Goal: Task Accomplishment & Management: Manage account settings

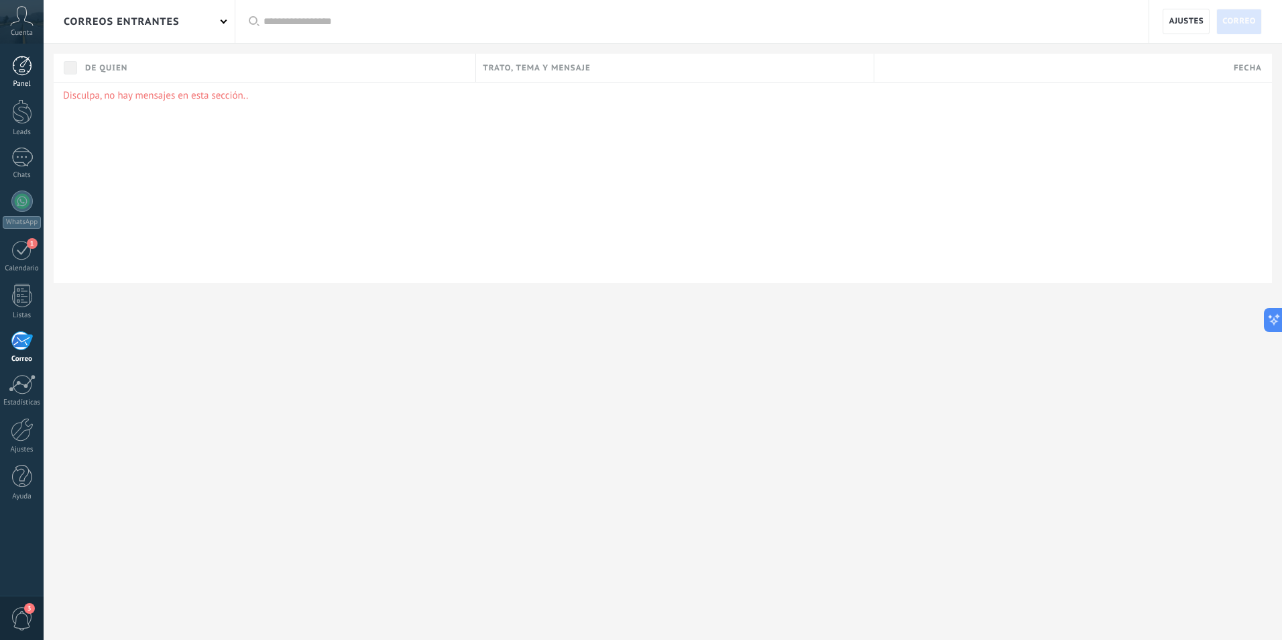
click at [15, 60] on div at bounding box center [22, 66] width 20 height 20
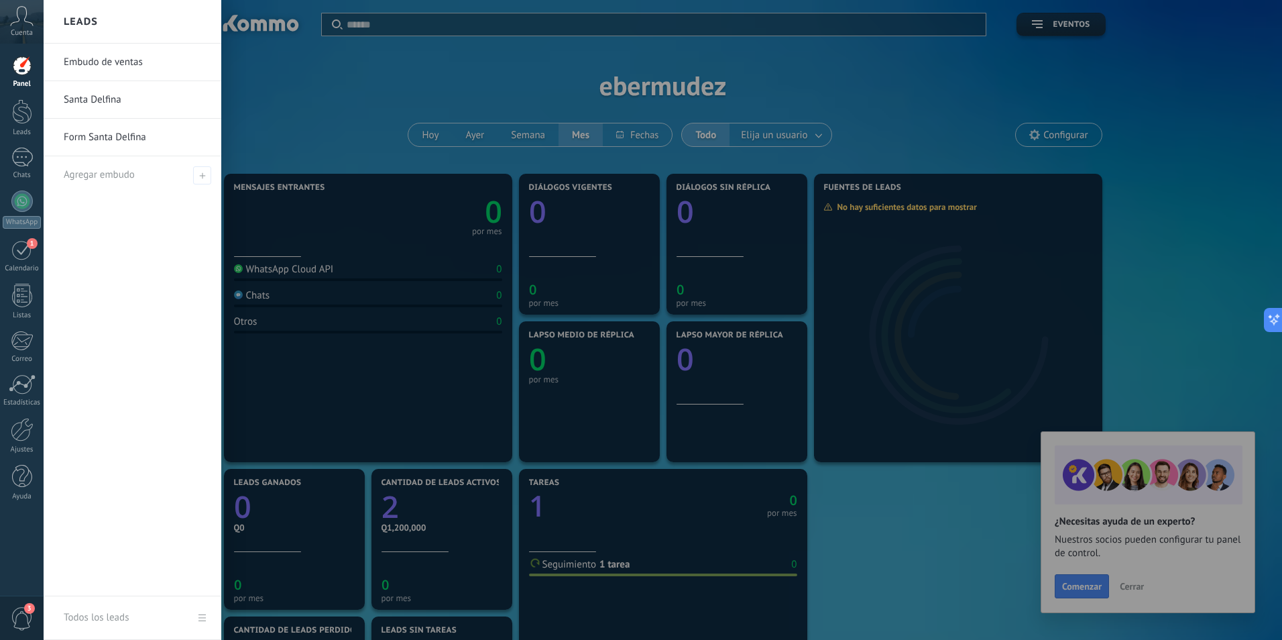
click at [109, 95] on link "Santa Delfina" at bounding box center [136, 100] width 144 height 38
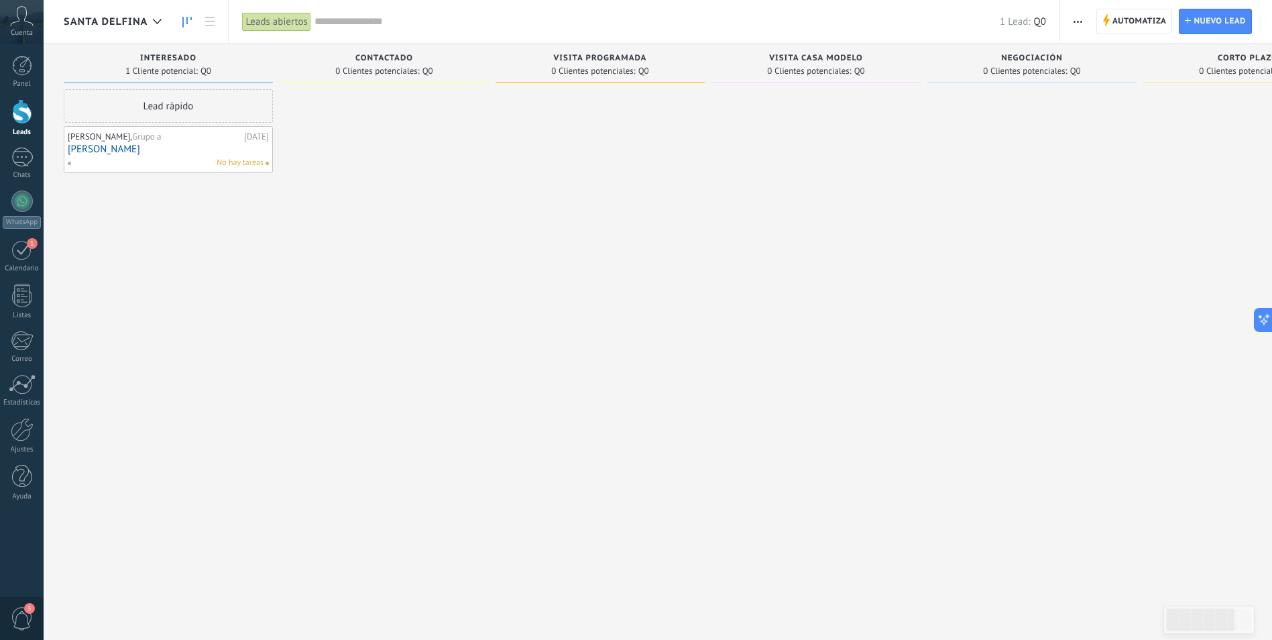
click at [116, 15] on span "Santa Delfina" at bounding box center [106, 21] width 84 height 13
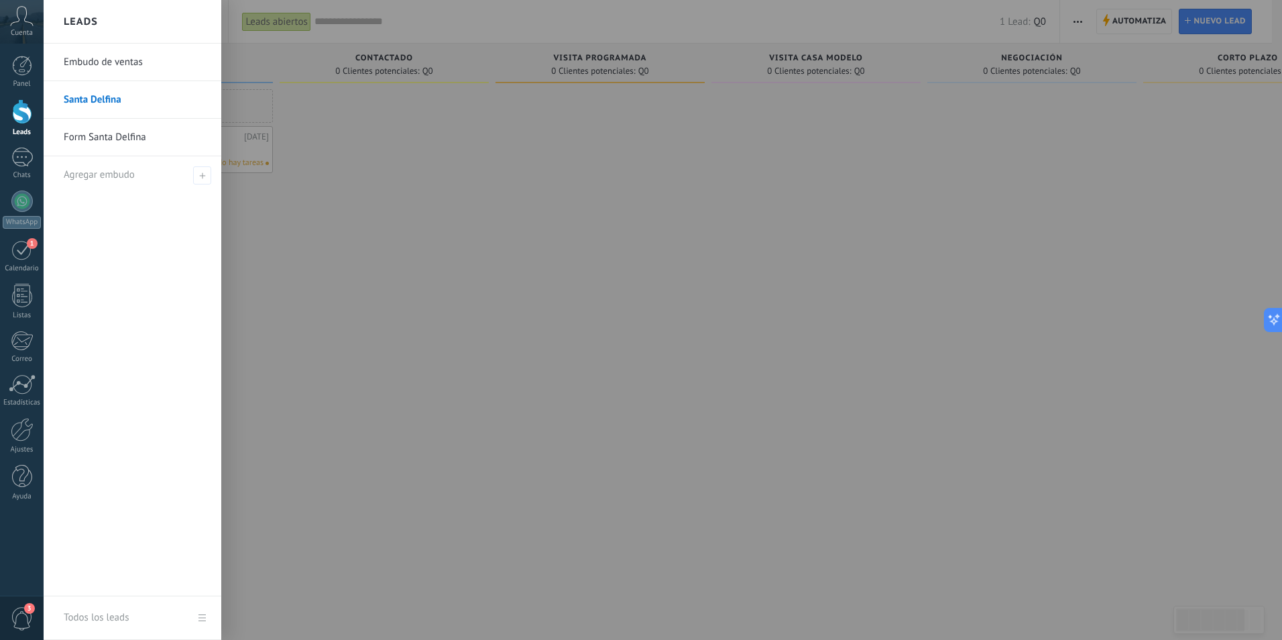
click at [149, 133] on link "Form Santa Delfina" at bounding box center [136, 138] width 144 height 38
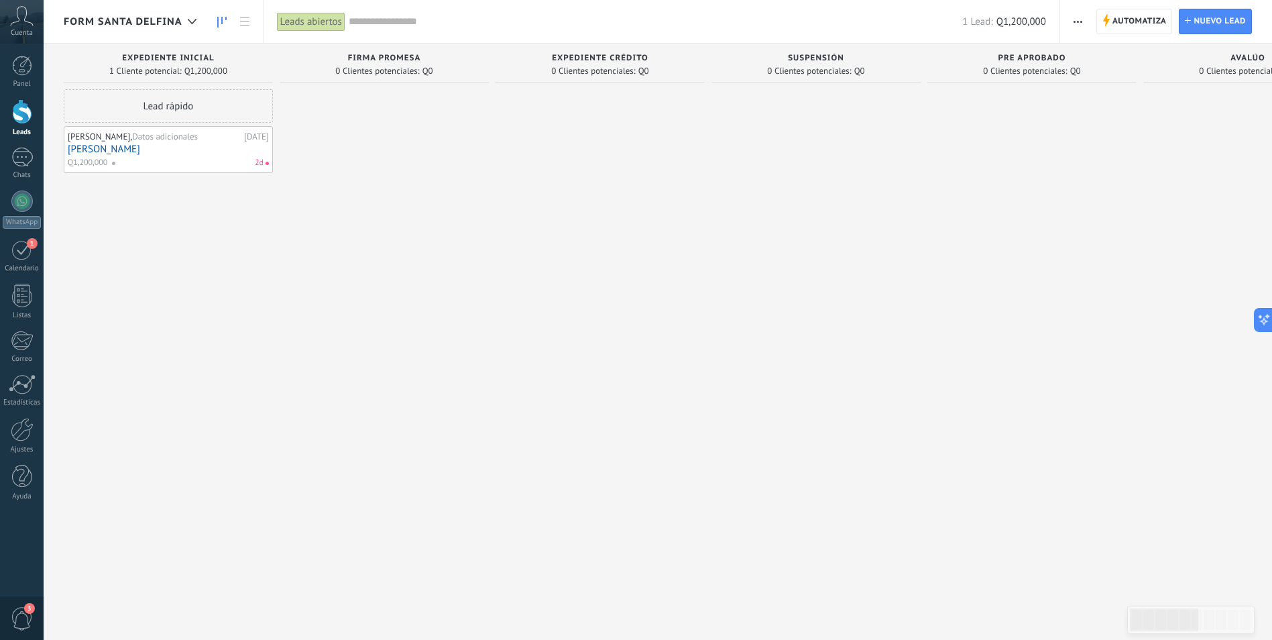
click at [147, 153] on link "[PERSON_NAME]" at bounding box center [168, 148] width 201 height 11
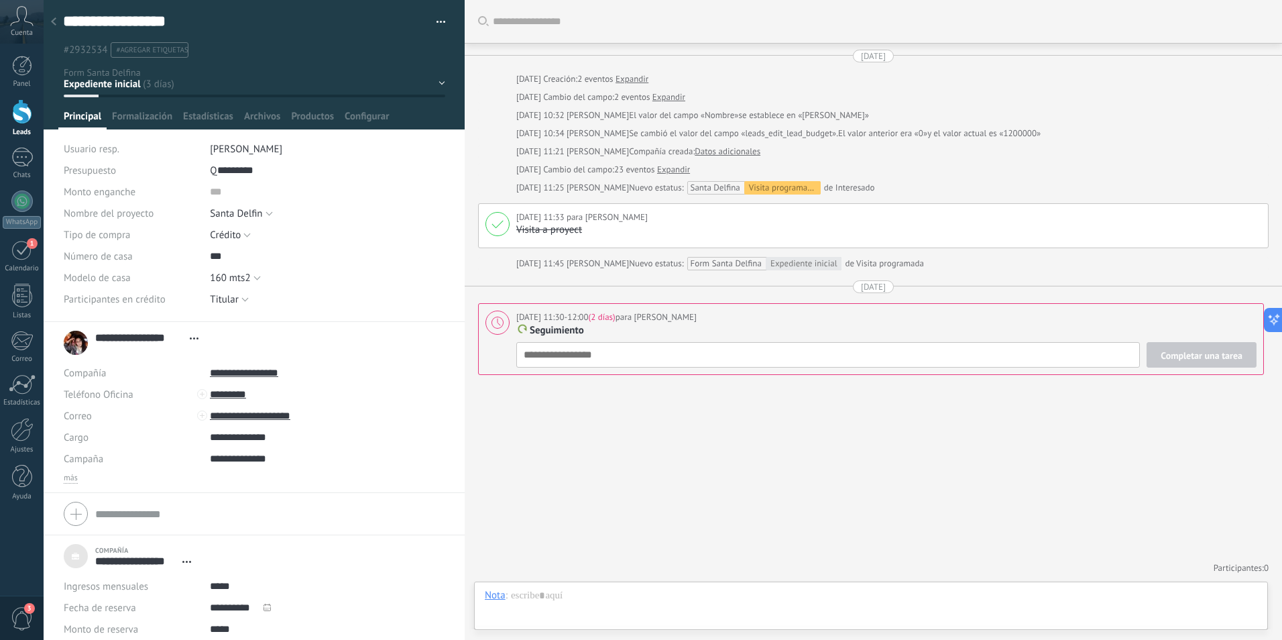
scroll to position [20, 0]
click at [14, 243] on div "1" at bounding box center [21, 249] width 21 height 21
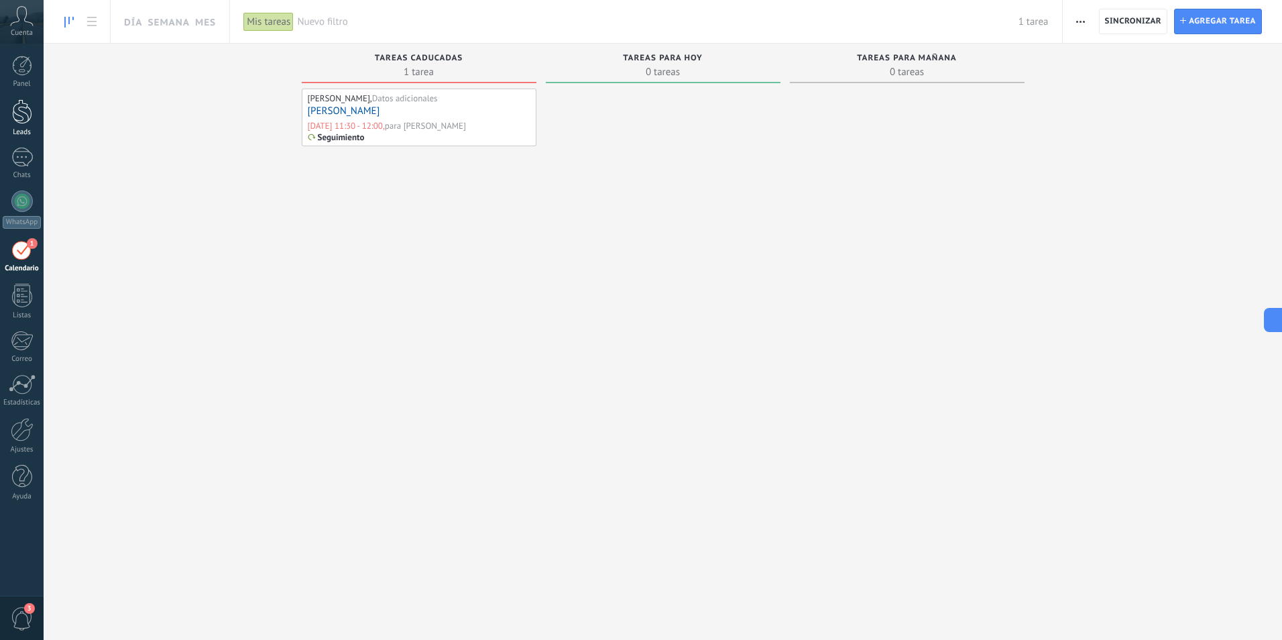
click at [25, 121] on div at bounding box center [22, 111] width 20 height 25
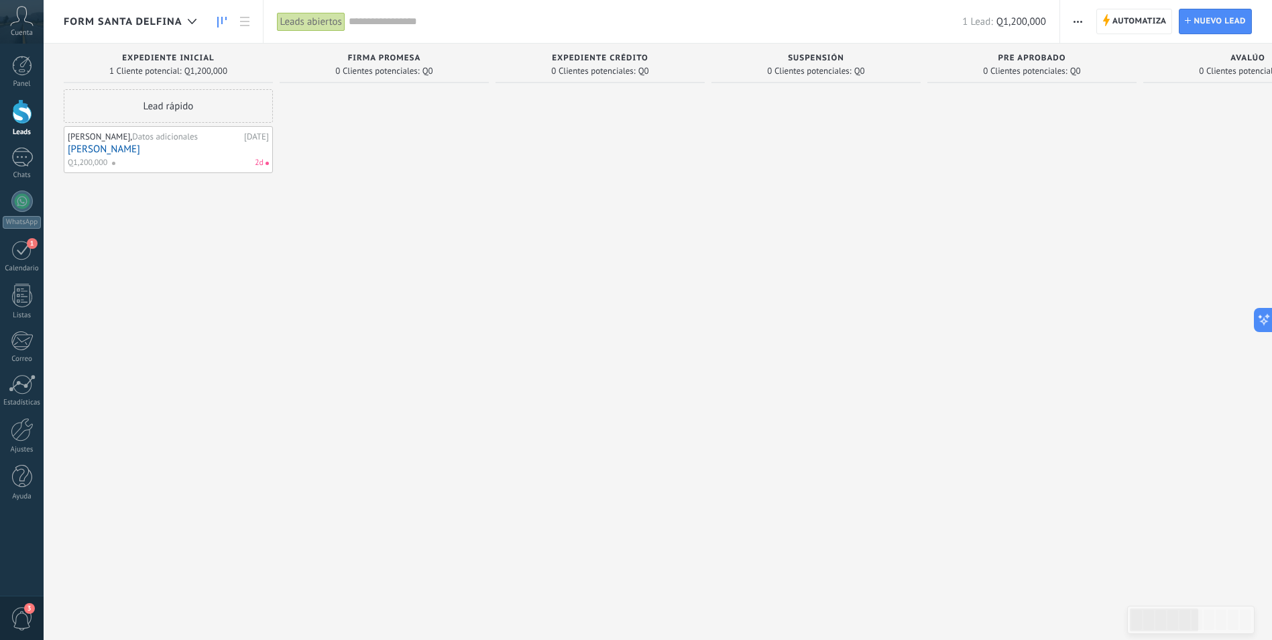
click at [94, 153] on link "[PERSON_NAME]" at bounding box center [168, 148] width 201 height 11
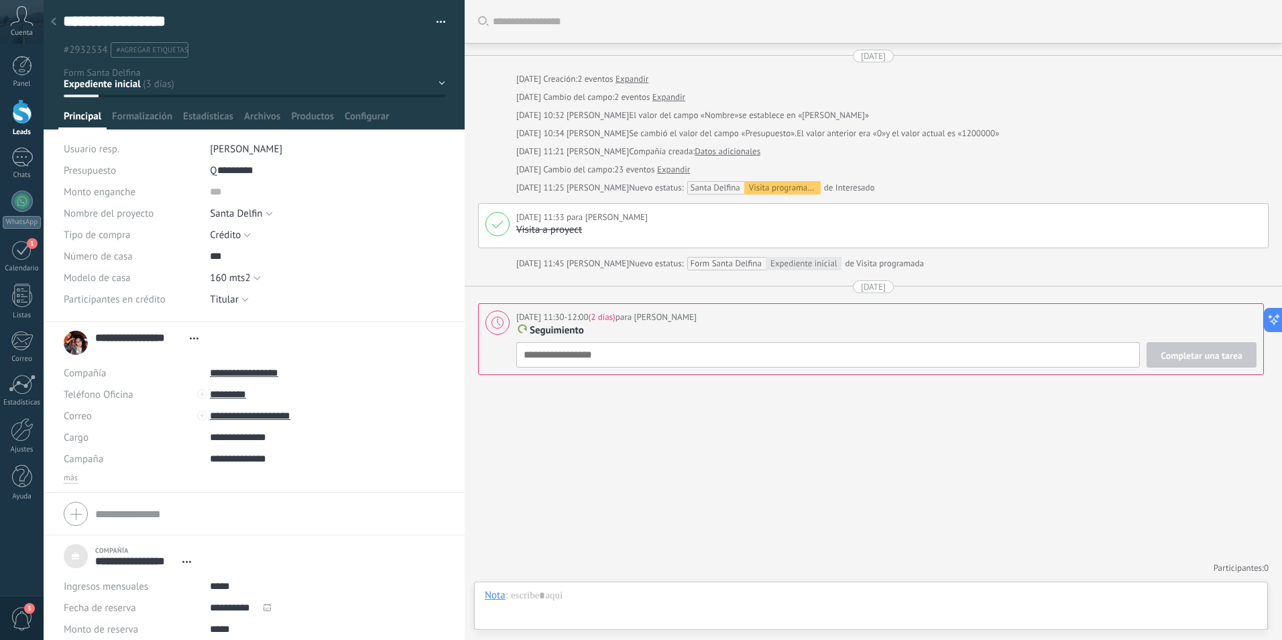
scroll to position [20, 0]
click at [337, 121] on div "Productos 1" at bounding box center [319, 119] width 67 height 19
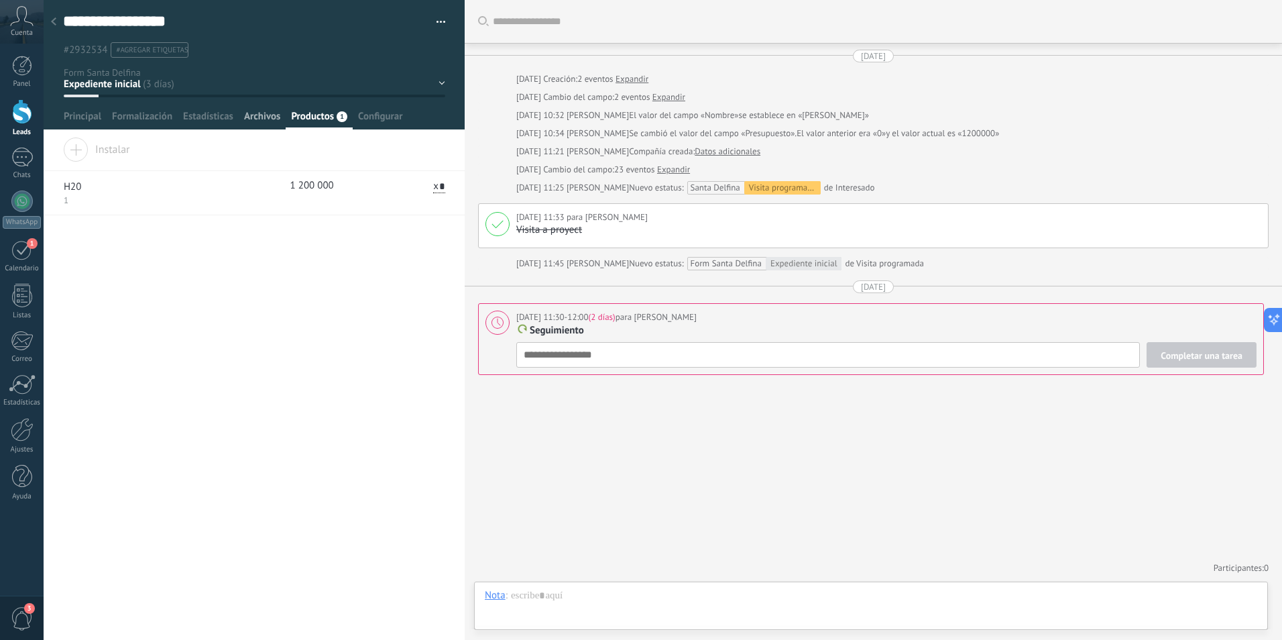
click at [275, 117] on span "Archivos" at bounding box center [262, 119] width 36 height 19
click at [223, 115] on span "Estadísticas" at bounding box center [208, 119] width 50 height 19
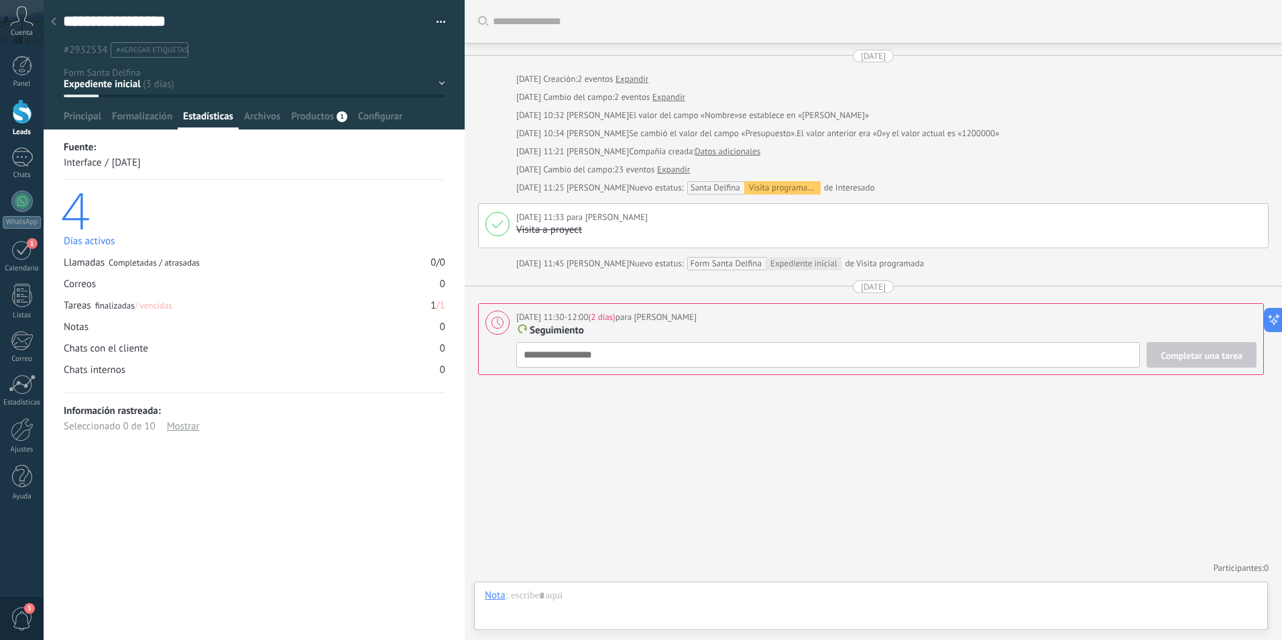
click at [158, 108] on div at bounding box center [255, 64] width 422 height 129
click at [163, 113] on span "Formalización" at bounding box center [142, 119] width 60 height 19
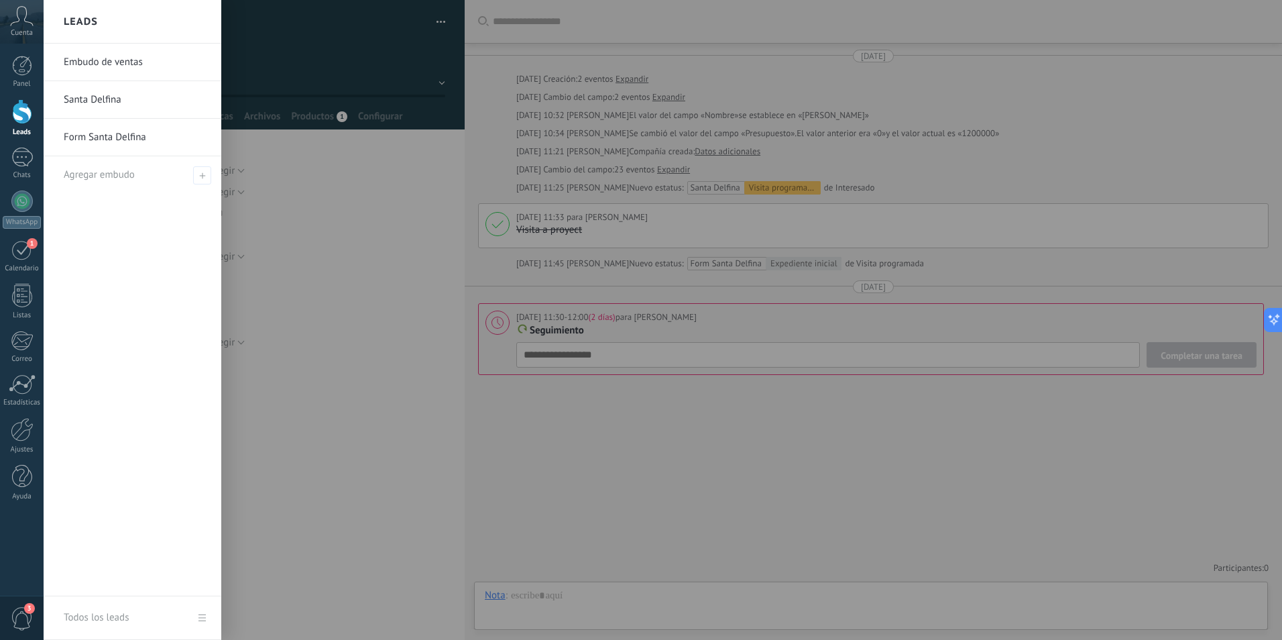
drag, startPoint x: 42, startPoint y: 113, endPoint x: 70, endPoint y: 113, distance: 27.5
click at [70, 113] on link "Santa Delfina" at bounding box center [136, 100] width 144 height 38
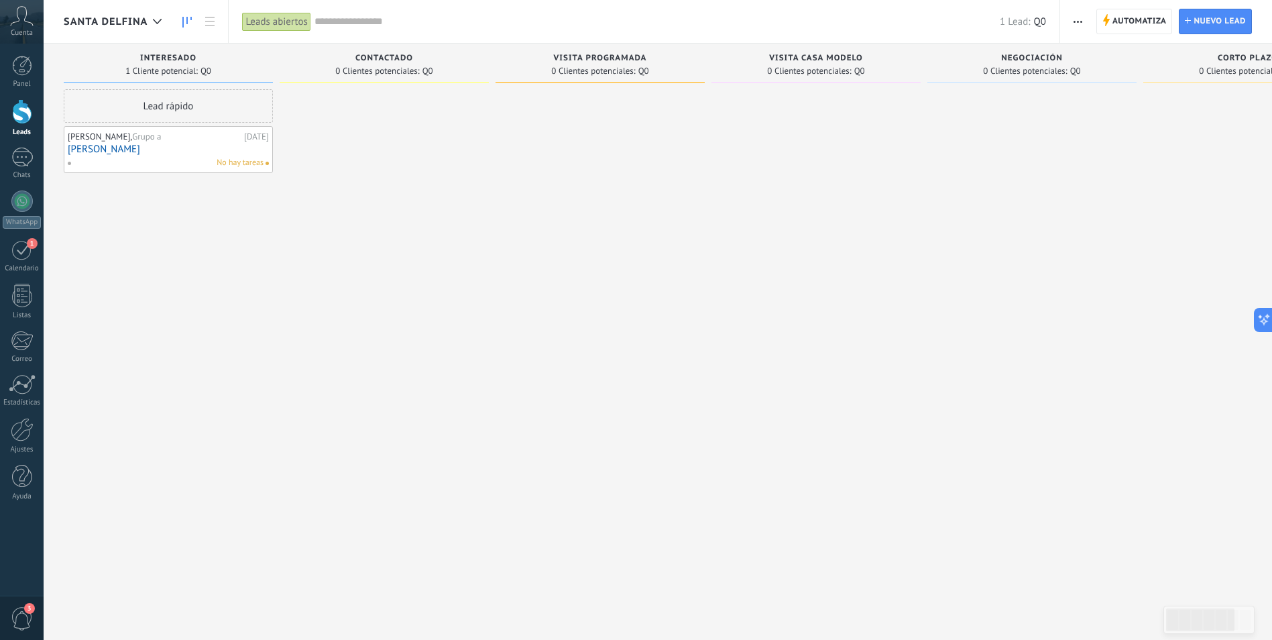
click at [99, 20] on span "Santa Delfina" at bounding box center [106, 21] width 84 height 13
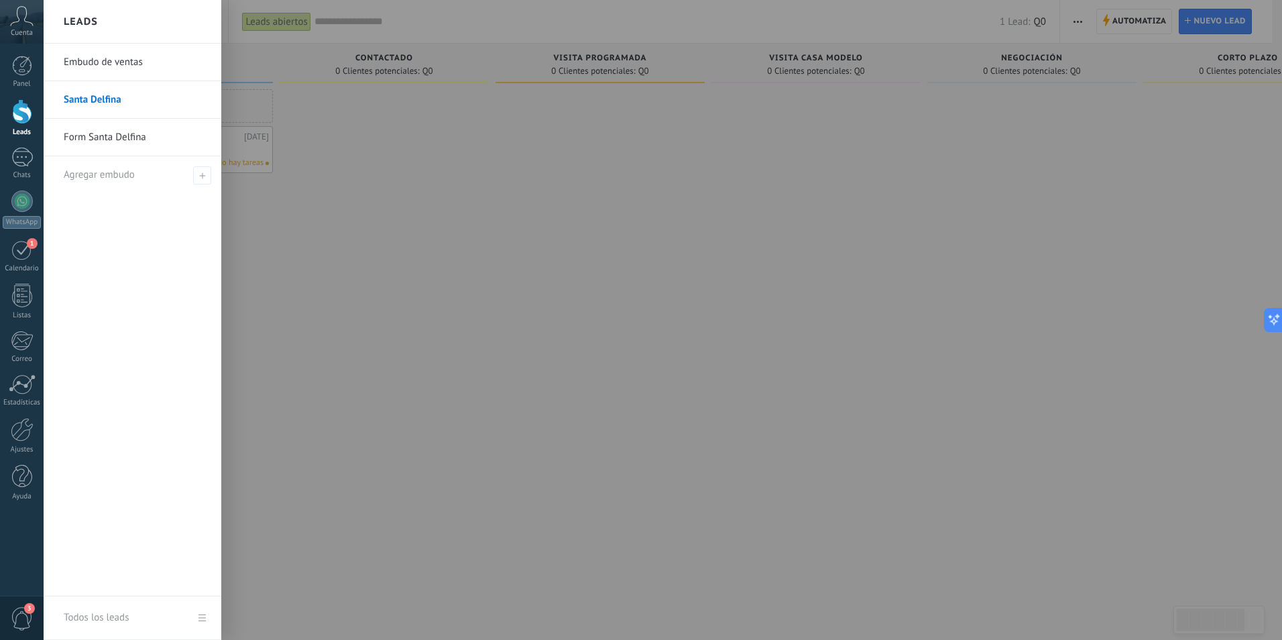
click at [113, 121] on link "Form Santa Delfina" at bounding box center [136, 138] width 144 height 38
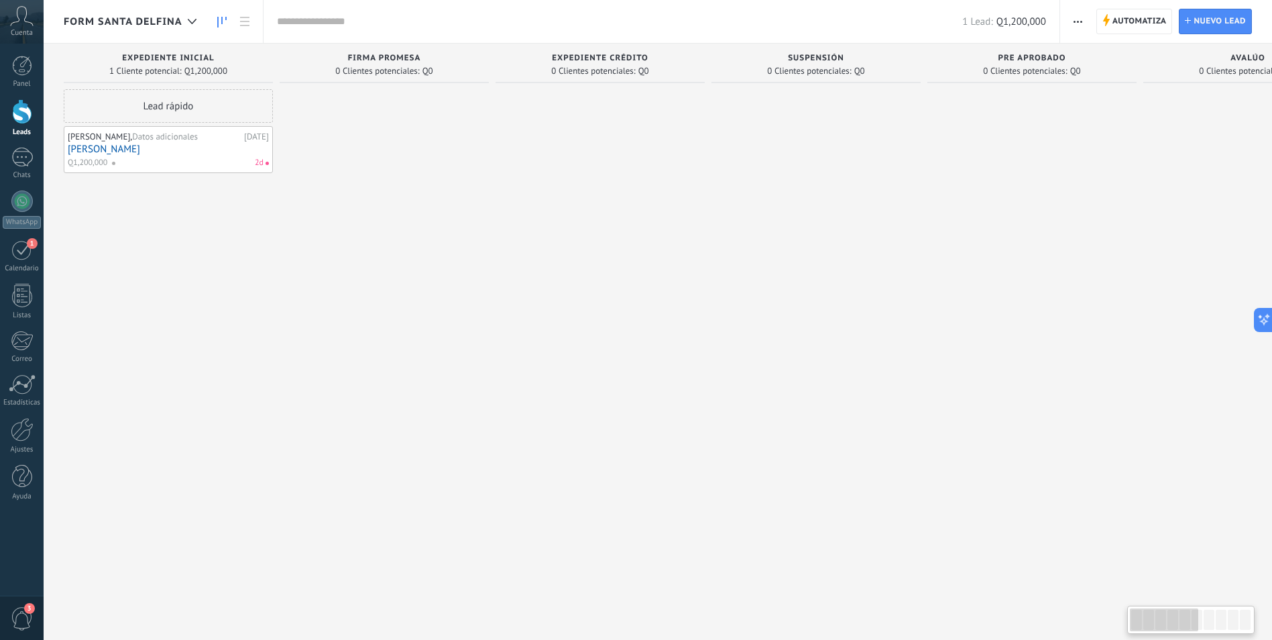
click at [133, 153] on link "[PERSON_NAME]" at bounding box center [168, 148] width 201 height 11
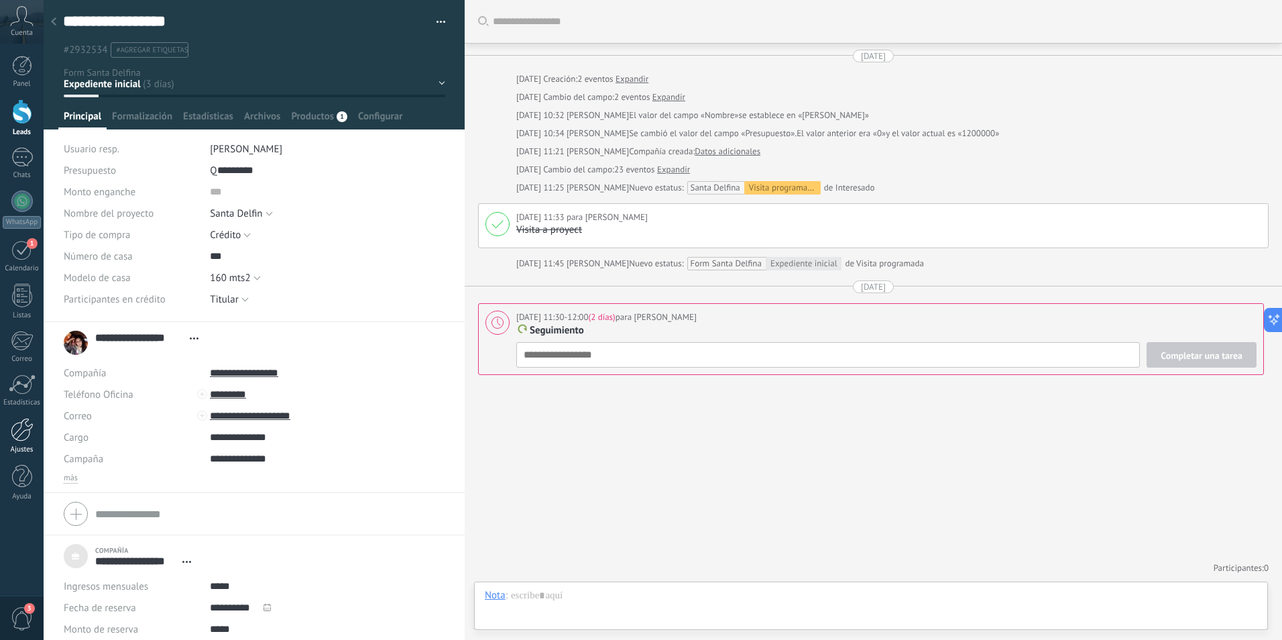
click at [27, 431] on div at bounding box center [22, 429] width 23 height 23
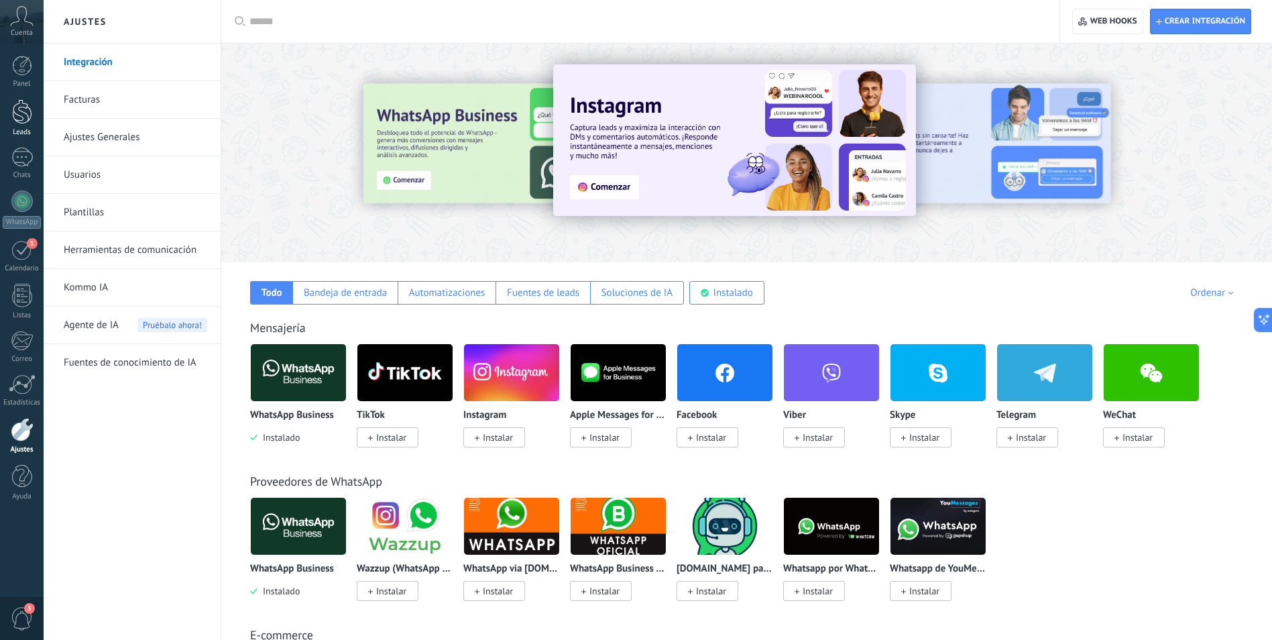
click at [21, 109] on div at bounding box center [22, 111] width 20 height 25
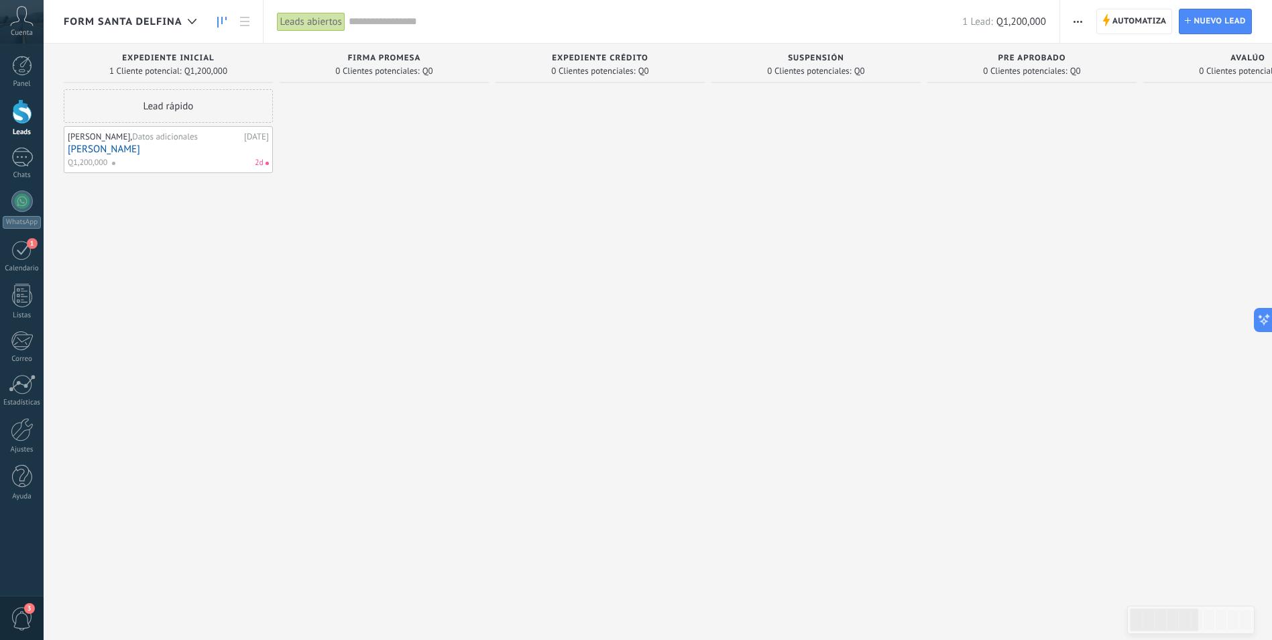
click at [129, 154] on link "[PERSON_NAME]" at bounding box center [168, 148] width 201 height 11
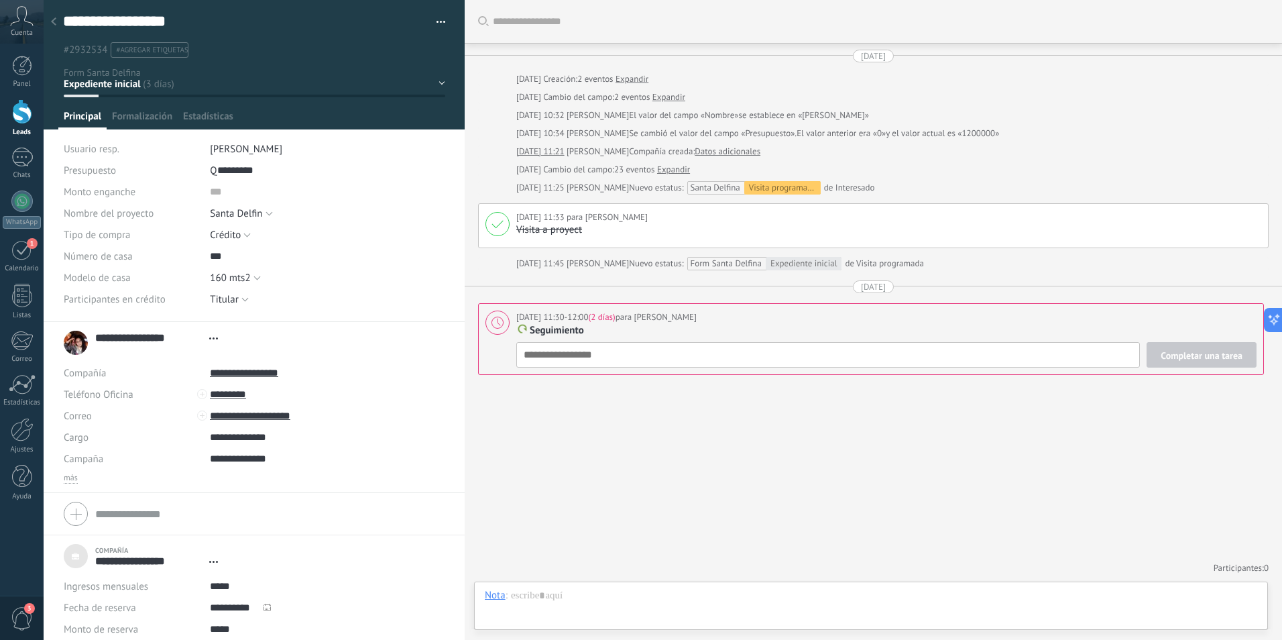
scroll to position [20, 0]
click at [129, 114] on span "Formalización" at bounding box center [142, 119] width 60 height 19
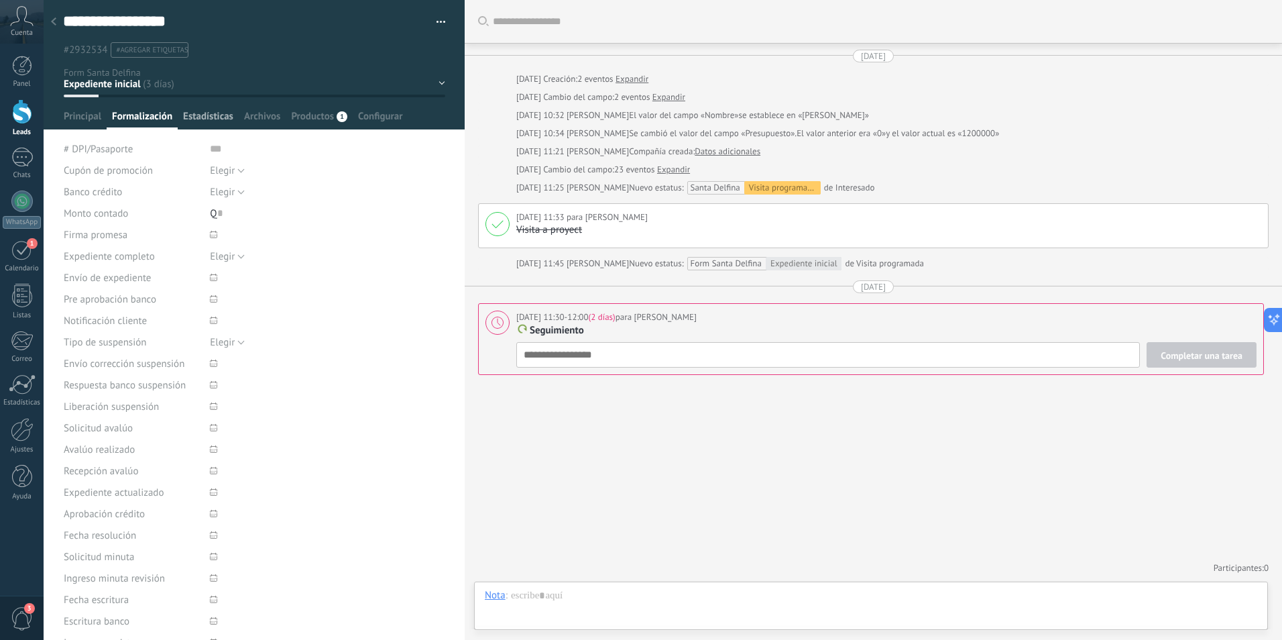
click at [181, 129] on div "Estadísticas" at bounding box center [208, 119] width 61 height 19
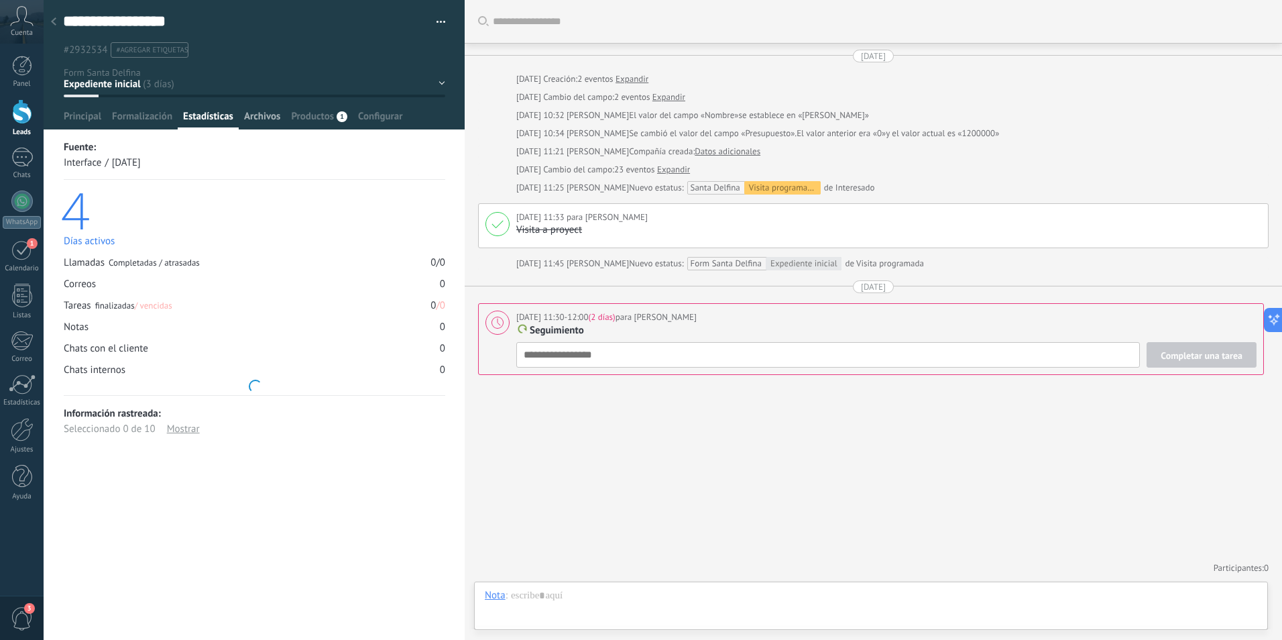
click at [253, 117] on span "Archivos" at bounding box center [262, 119] width 36 height 19
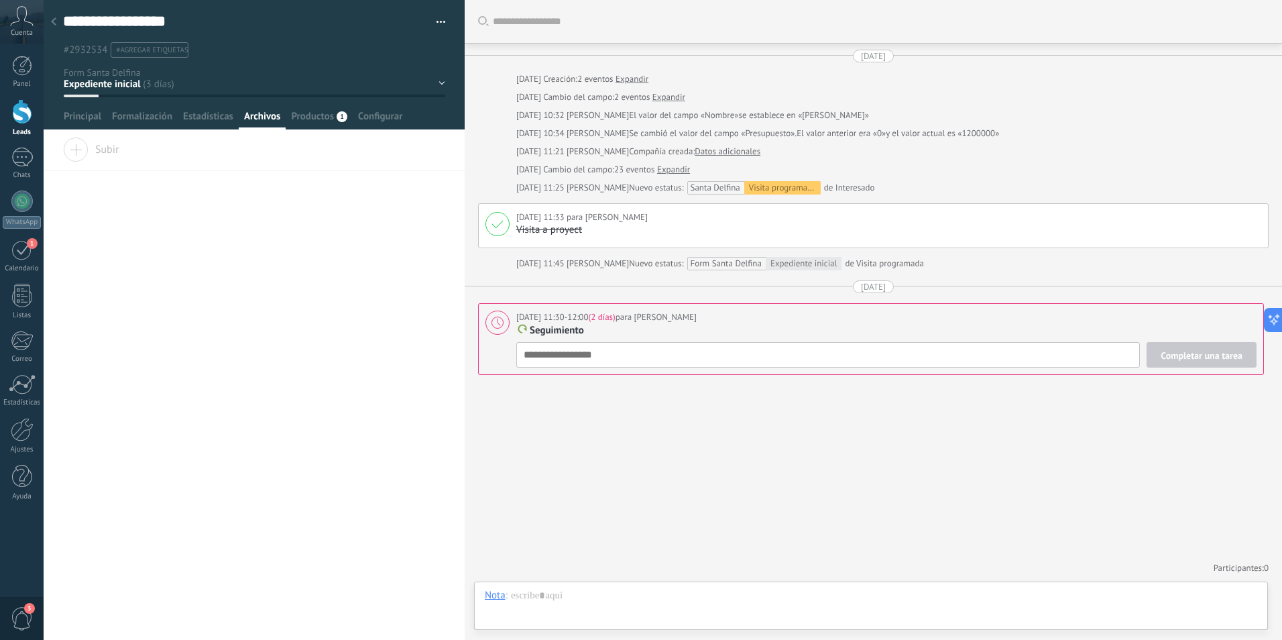
click at [320, 129] on div "**********" at bounding box center [254, 69] width 421 height 138
click at [321, 121] on span "Productos" at bounding box center [312, 119] width 43 height 19
click at [378, 114] on span "Configurar" at bounding box center [380, 119] width 44 height 19
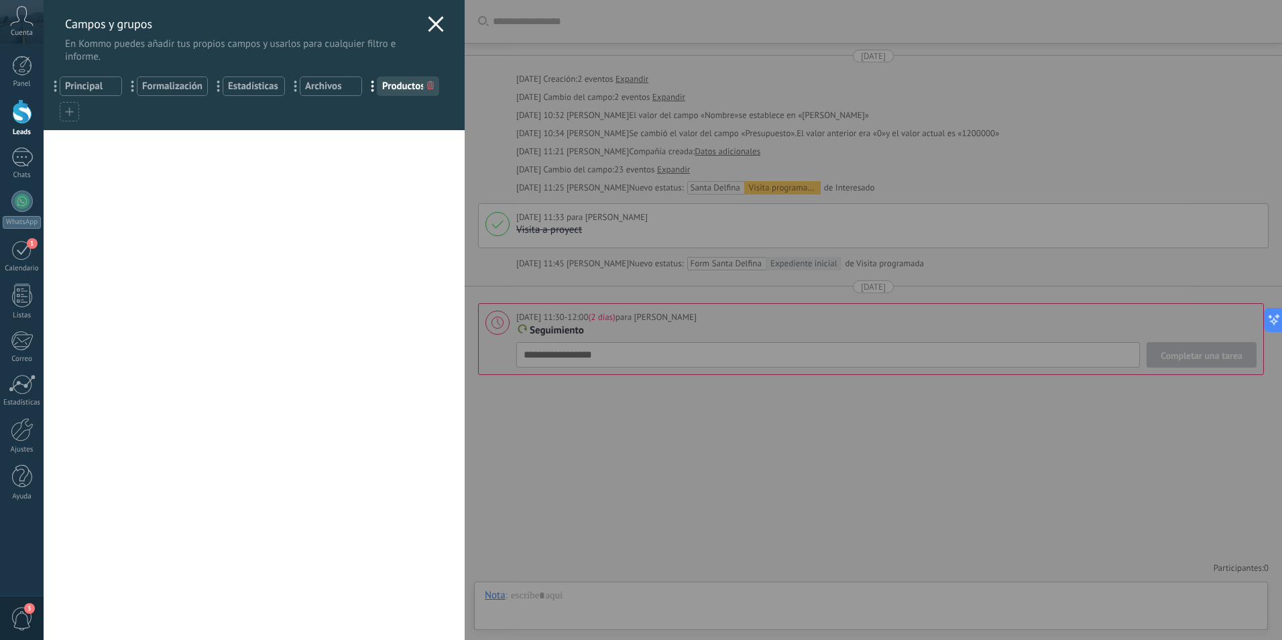
click at [438, 21] on icon at bounding box center [436, 24] width 16 height 16
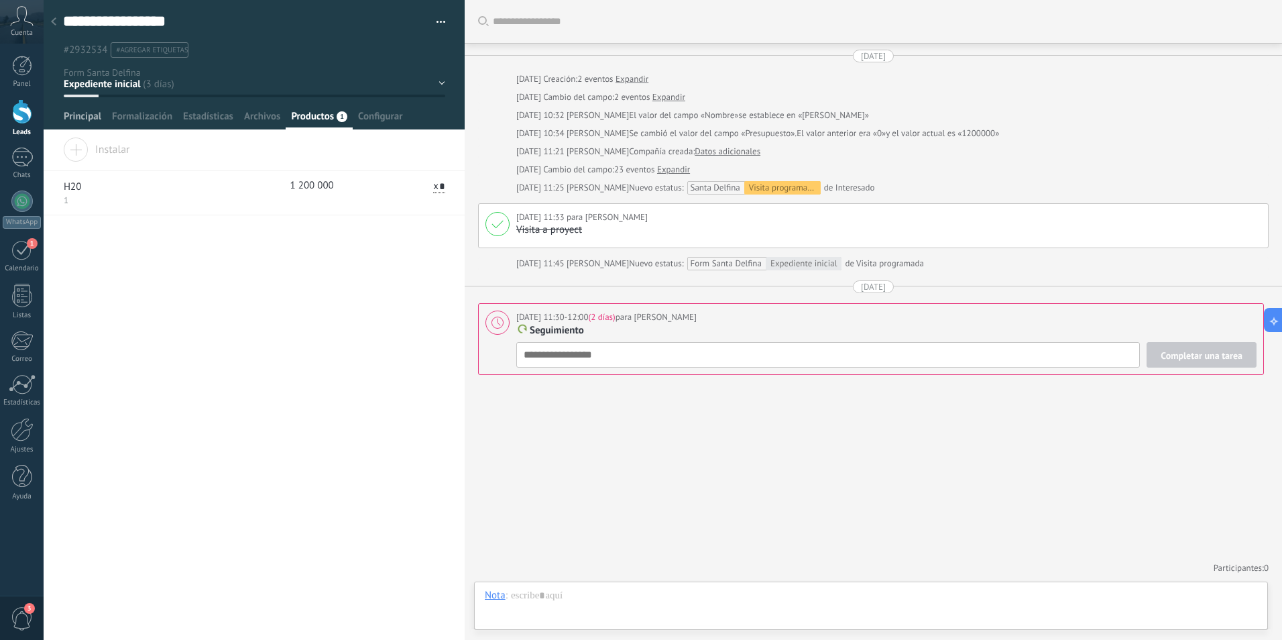
click at [83, 119] on span "Principal" at bounding box center [83, 119] width 38 height 19
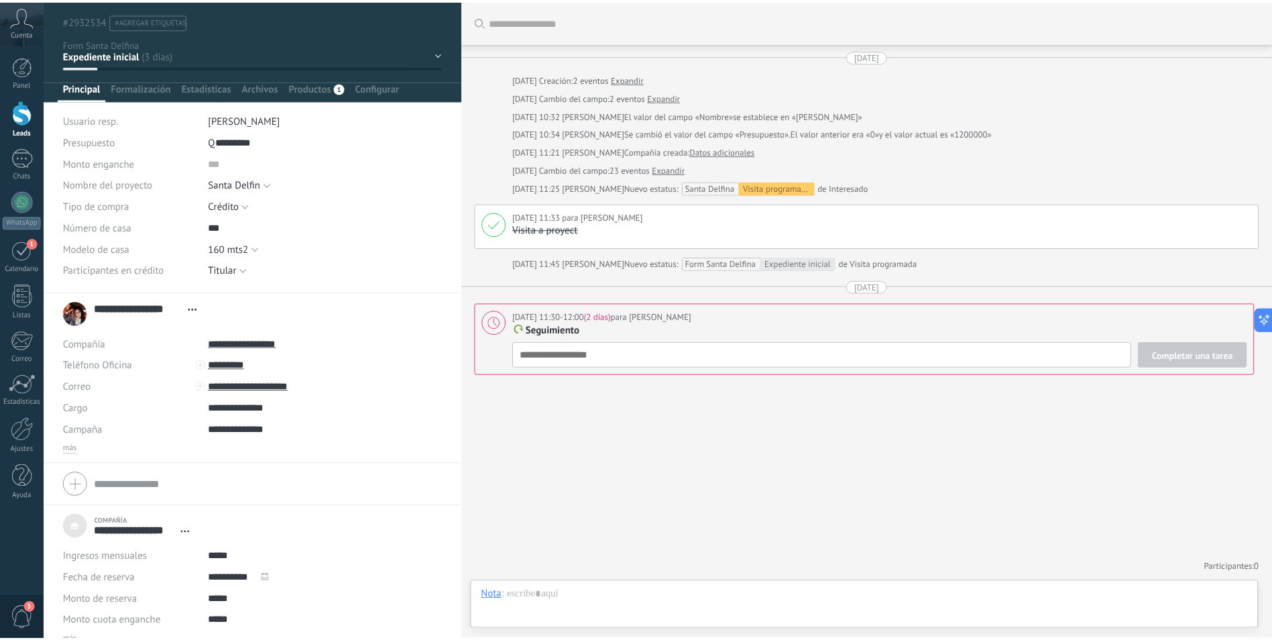
scroll to position [44, 0]
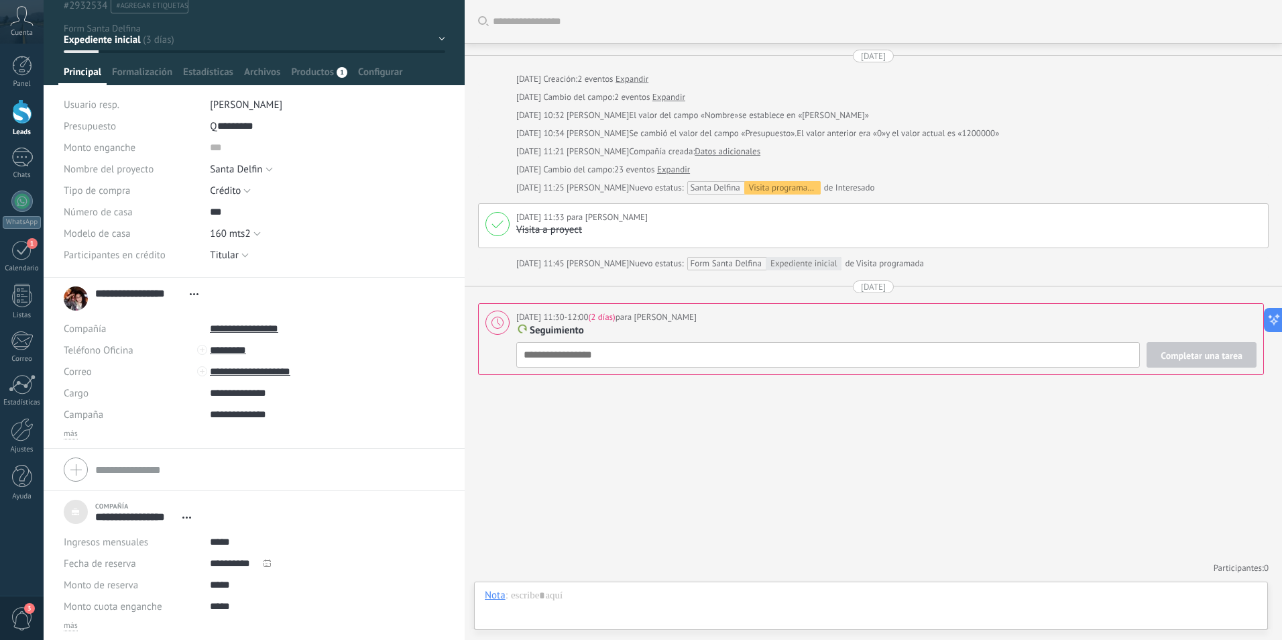
click at [497, 389] on div "Buscar Carga más [DATE] [DATE] Creación: 2 eventos Expandir [DATE] Cambio del c…" at bounding box center [873, 320] width 817 height 640
click at [18, 429] on div at bounding box center [22, 429] width 23 height 23
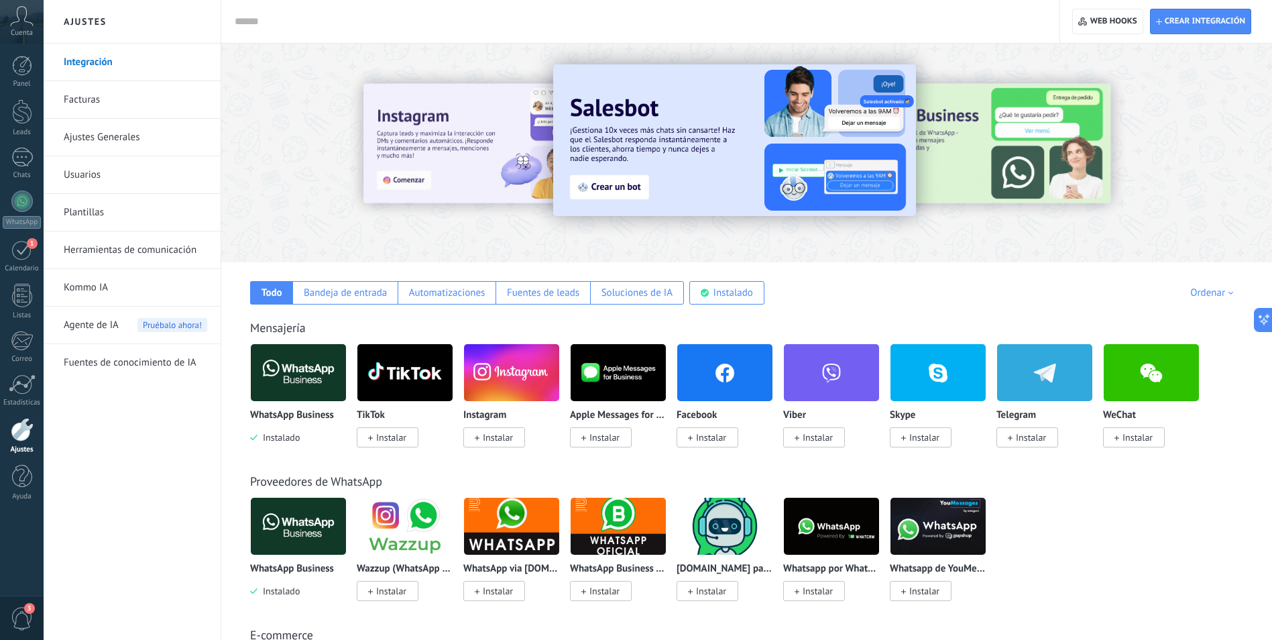
click at [715, 442] on span "Instalar" at bounding box center [711, 437] width 30 height 12
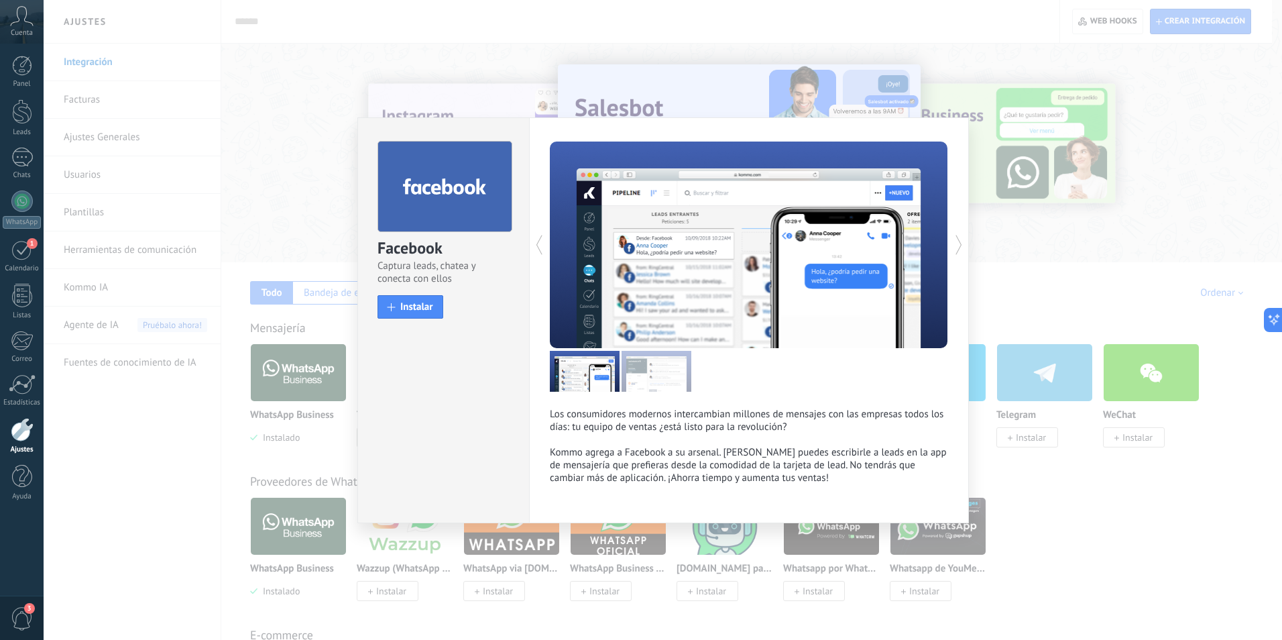
click at [961, 246] on icon at bounding box center [958, 244] width 13 height 27
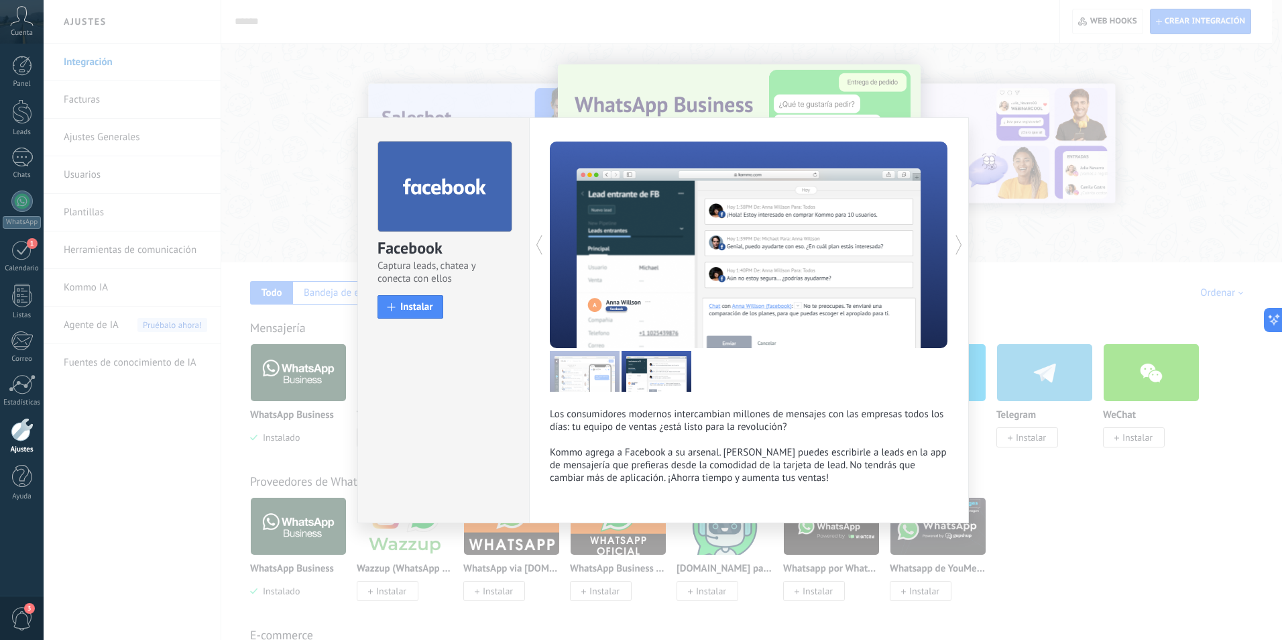
click at [961, 246] on icon at bounding box center [958, 244] width 13 height 27
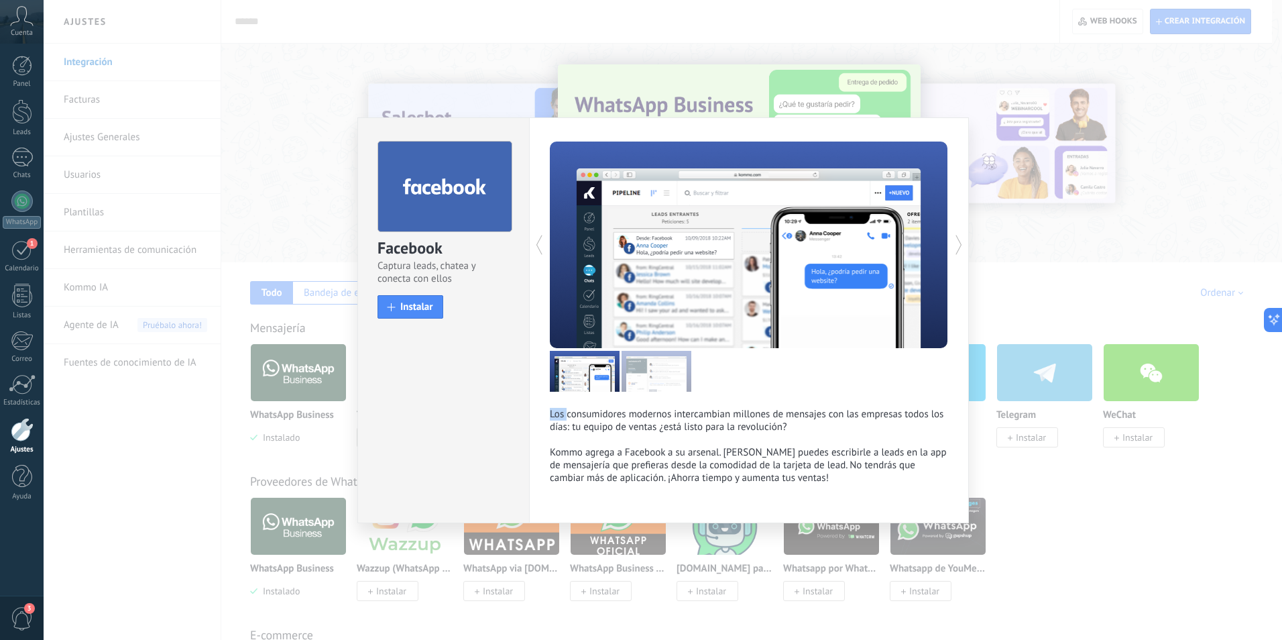
click at [961, 246] on icon at bounding box center [958, 244] width 13 height 27
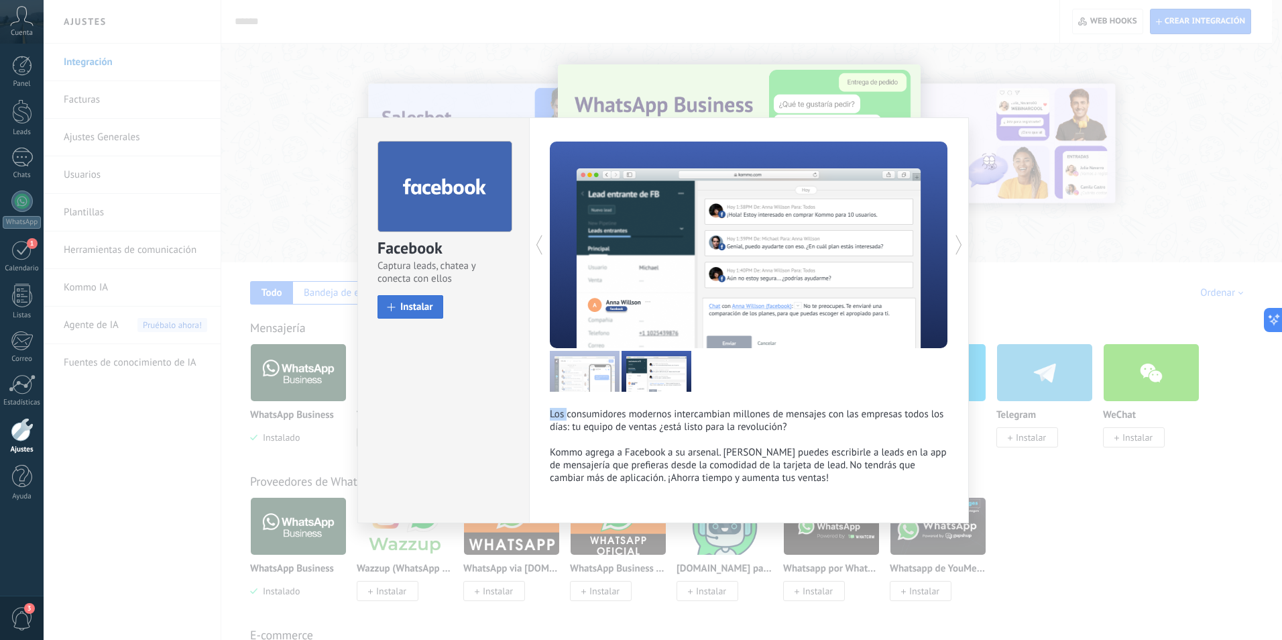
click at [410, 306] on span "Instalar" at bounding box center [416, 307] width 33 height 10
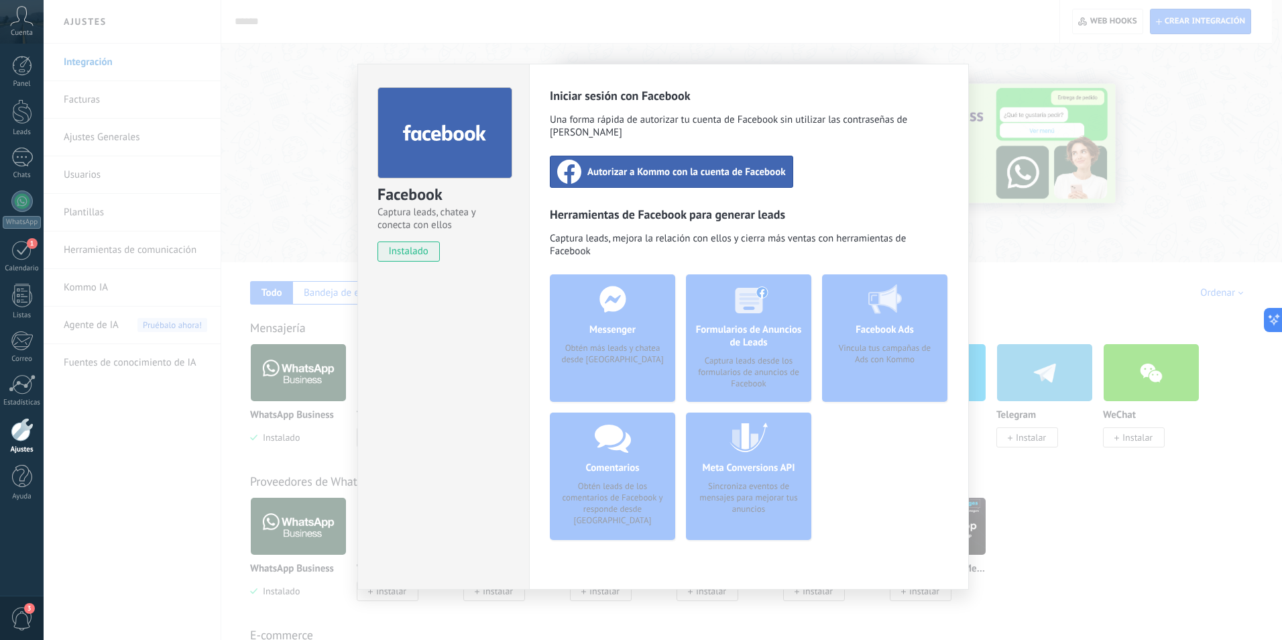
click at [1024, 220] on div "Facebook Captura leads, chatea y conecta con ellos instalado Desinstalar Inicia…" at bounding box center [663, 320] width 1238 height 640
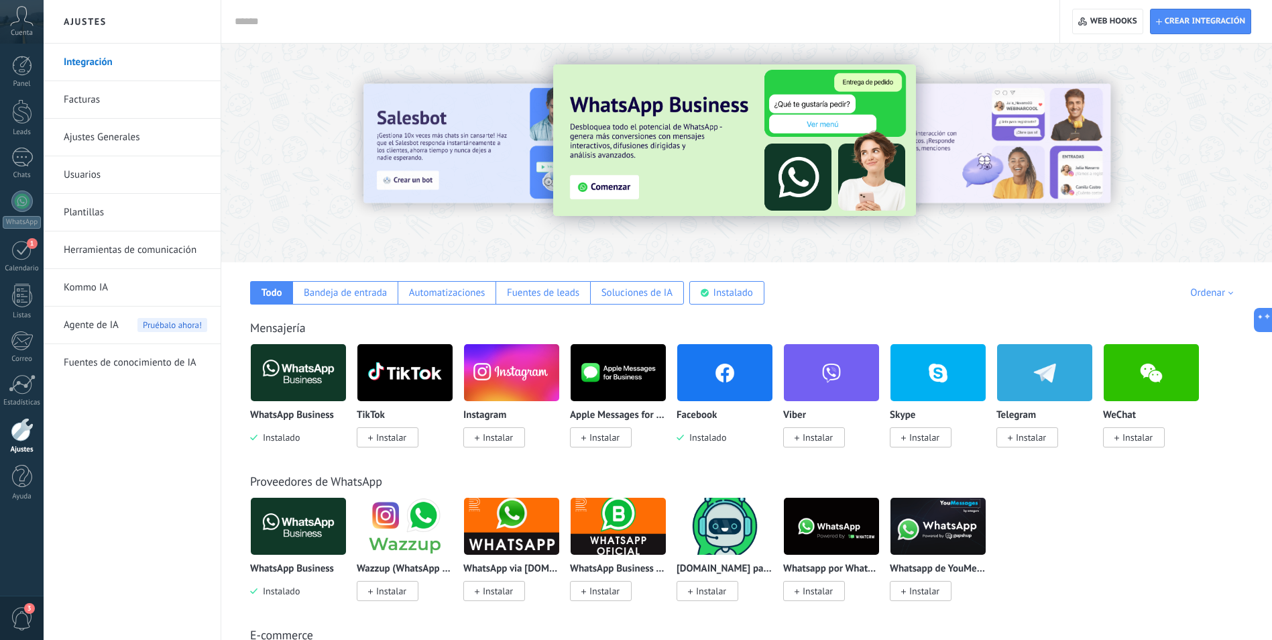
click at [311, 385] on img at bounding box center [298, 372] width 95 height 65
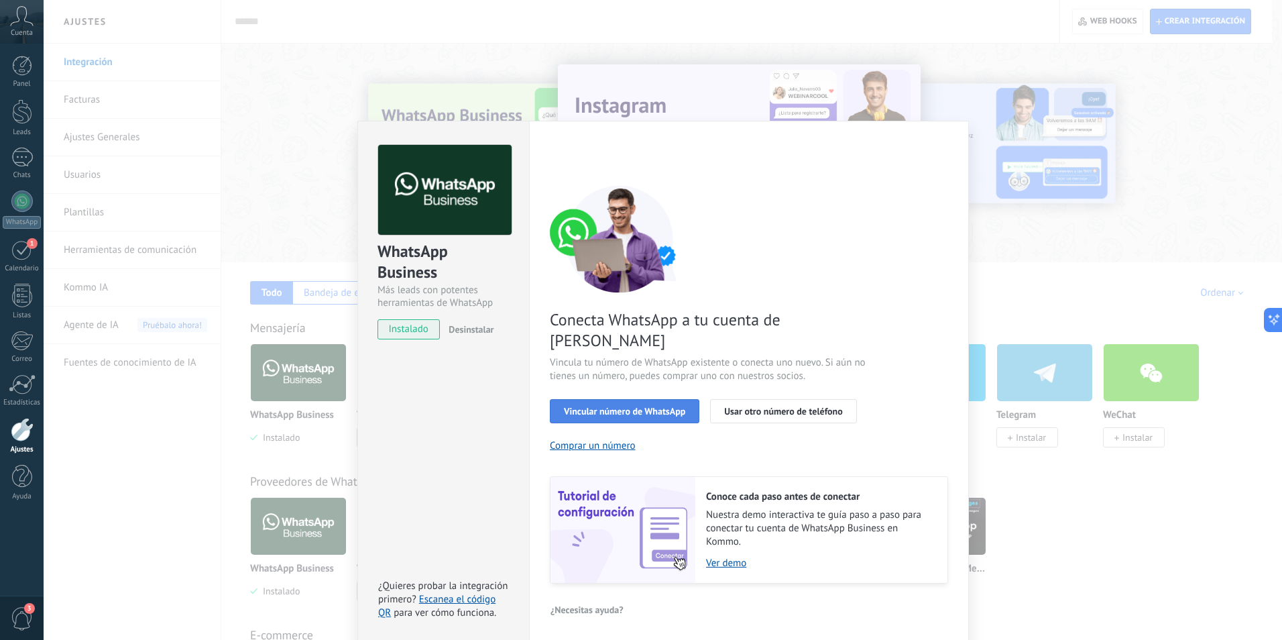
click at [678, 399] on button "Vincular número de WhatsApp" at bounding box center [624, 411] width 149 height 24
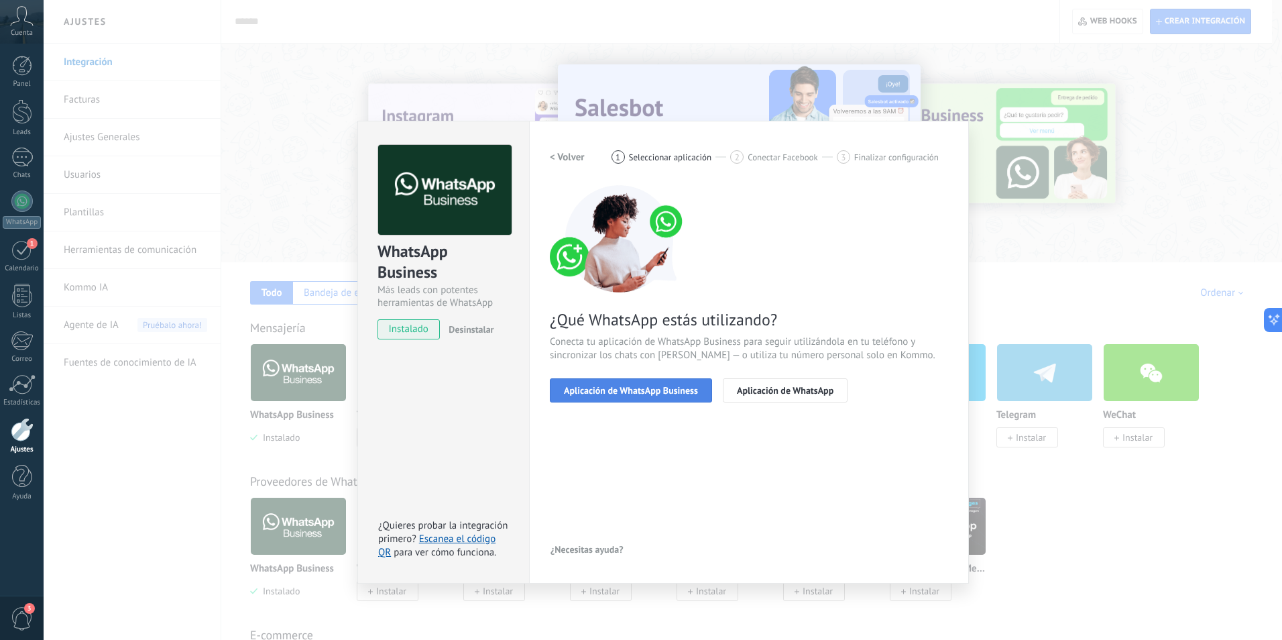
click at [682, 383] on button "Aplicación de WhatsApp Business" at bounding box center [631, 390] width 162 height 24
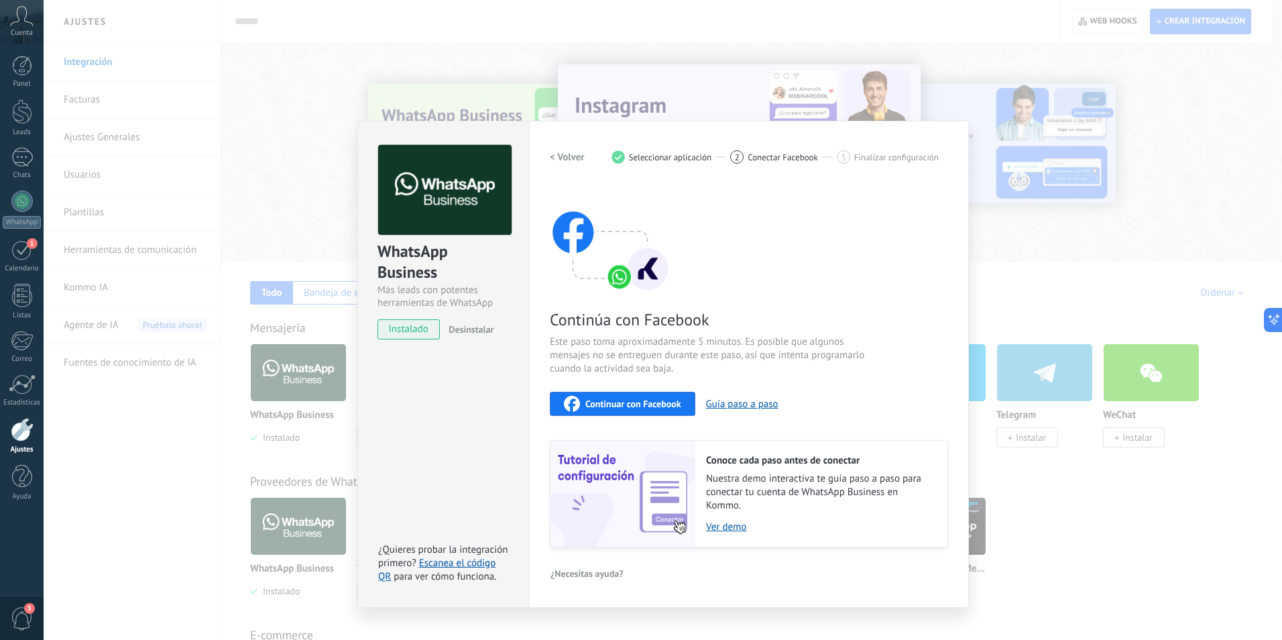
click at [553, 158] on h2 "< Volver" at bounding box center [567, 157] width 35 height 13
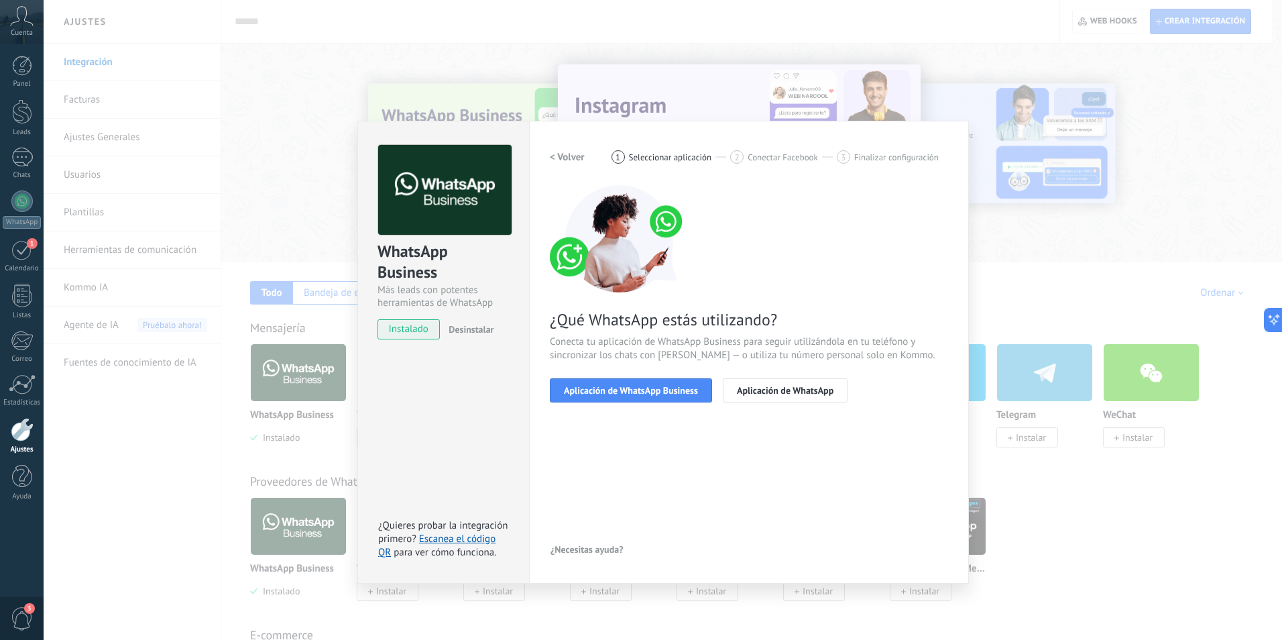
click at [562, 156] on h2 "< Volver" at bounding box center [567, 157] width 35 height 13
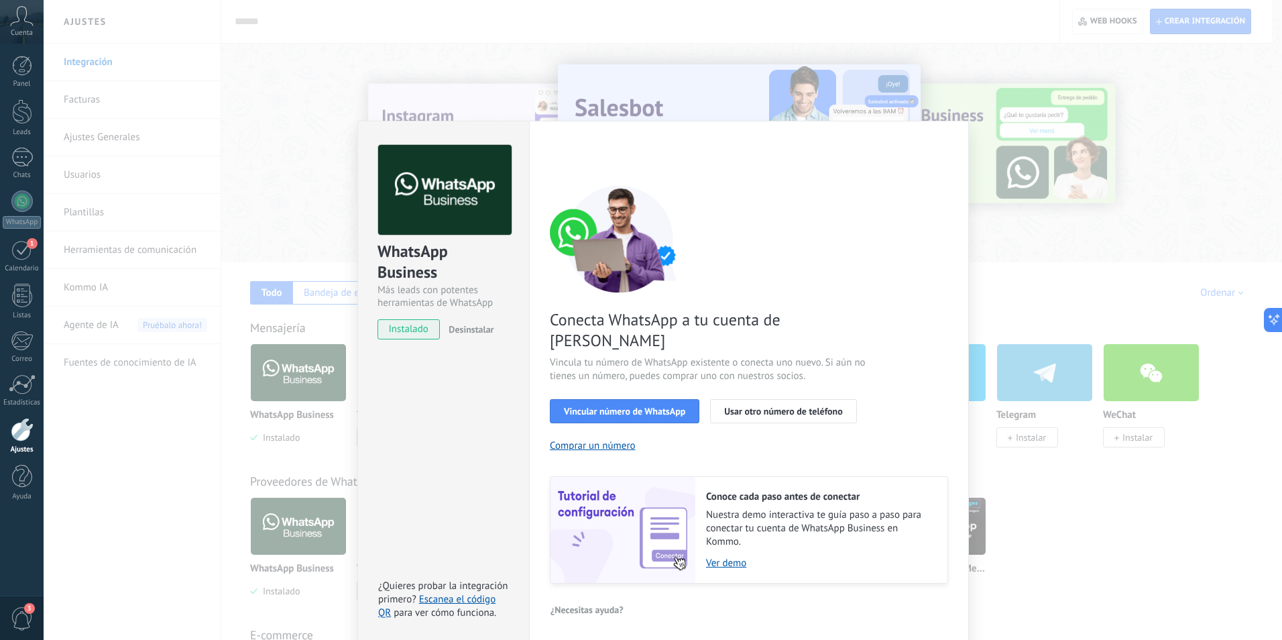
click at [754, 312] on span "Conecta WhatsApp a tu cuenta de [PERSON_NAME]" at bounding box center [709, 330] width 319 height 42
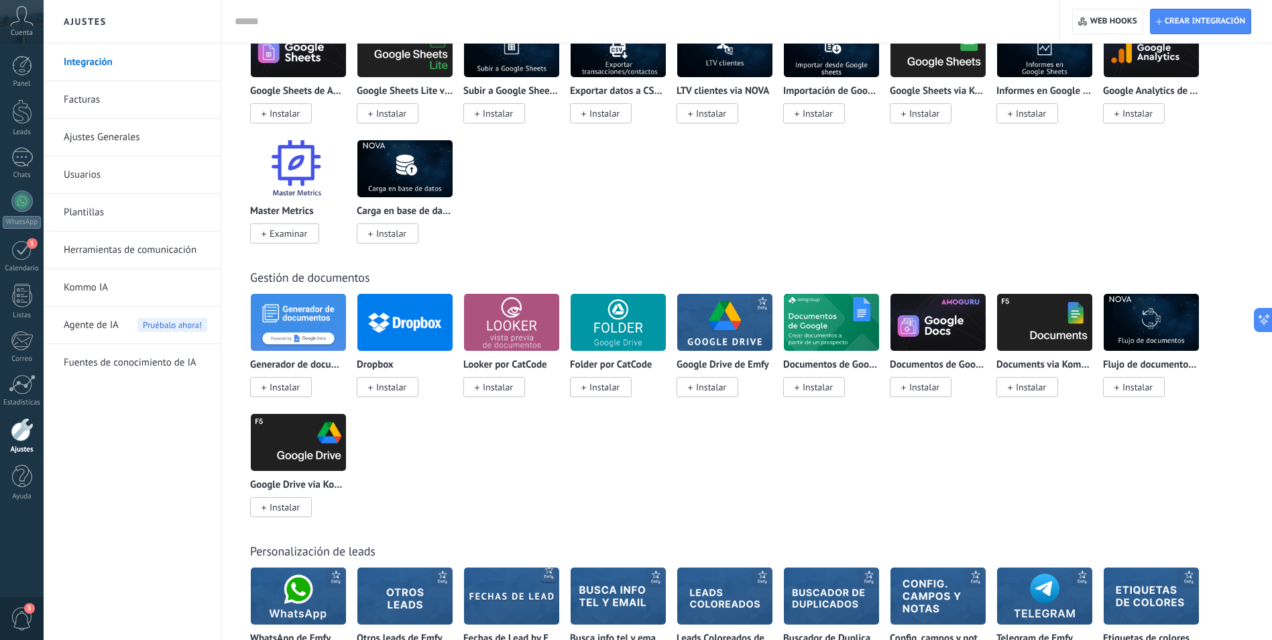
scroll to position [3040, 0]
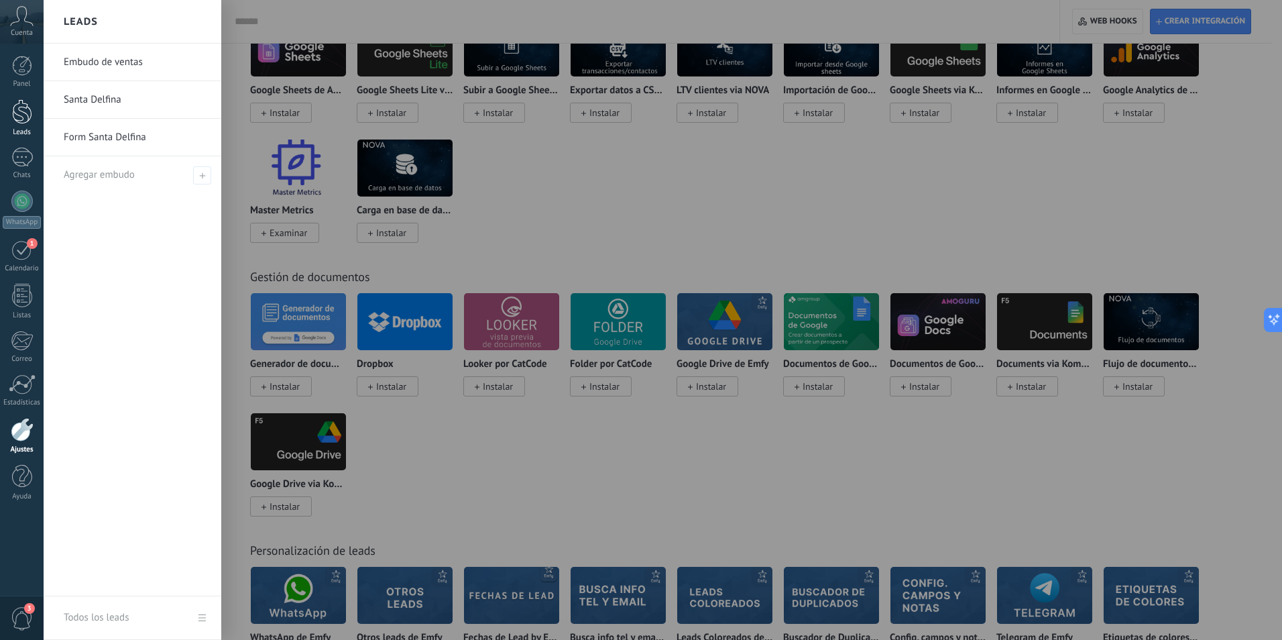
click at [27, 118] on div at bounding box center [22, 111] width 20 height 25
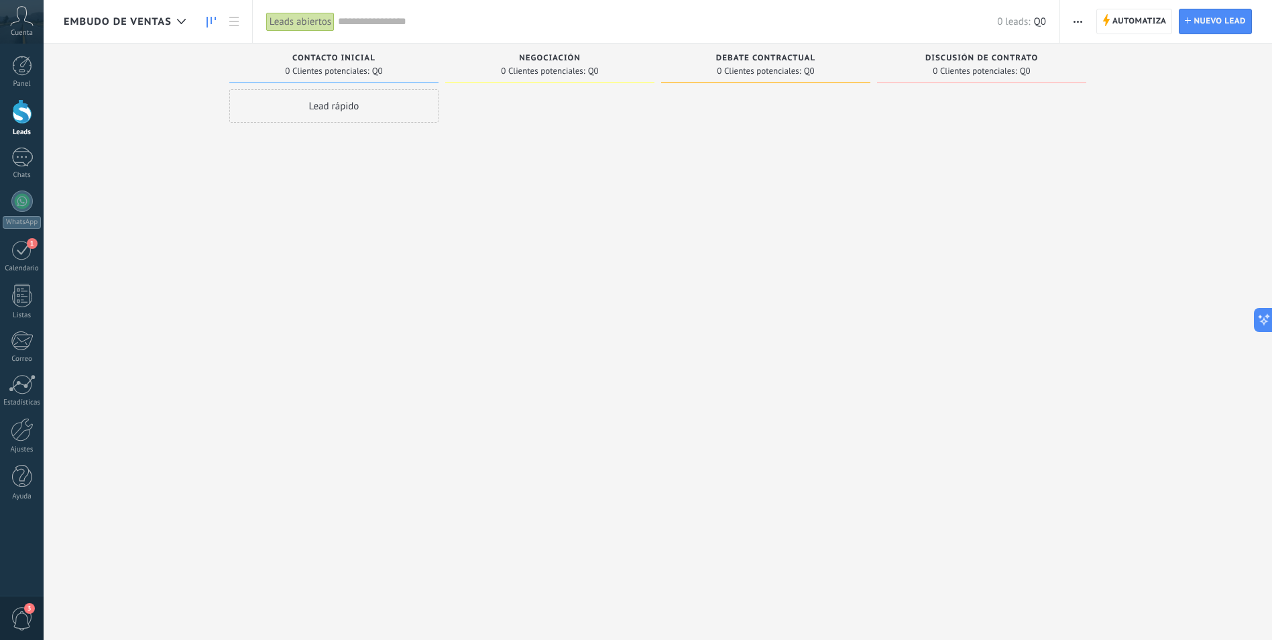
click at [91, 10] on div "Embudo de ventas" at bounding box center [128, 21] width 129 height 43
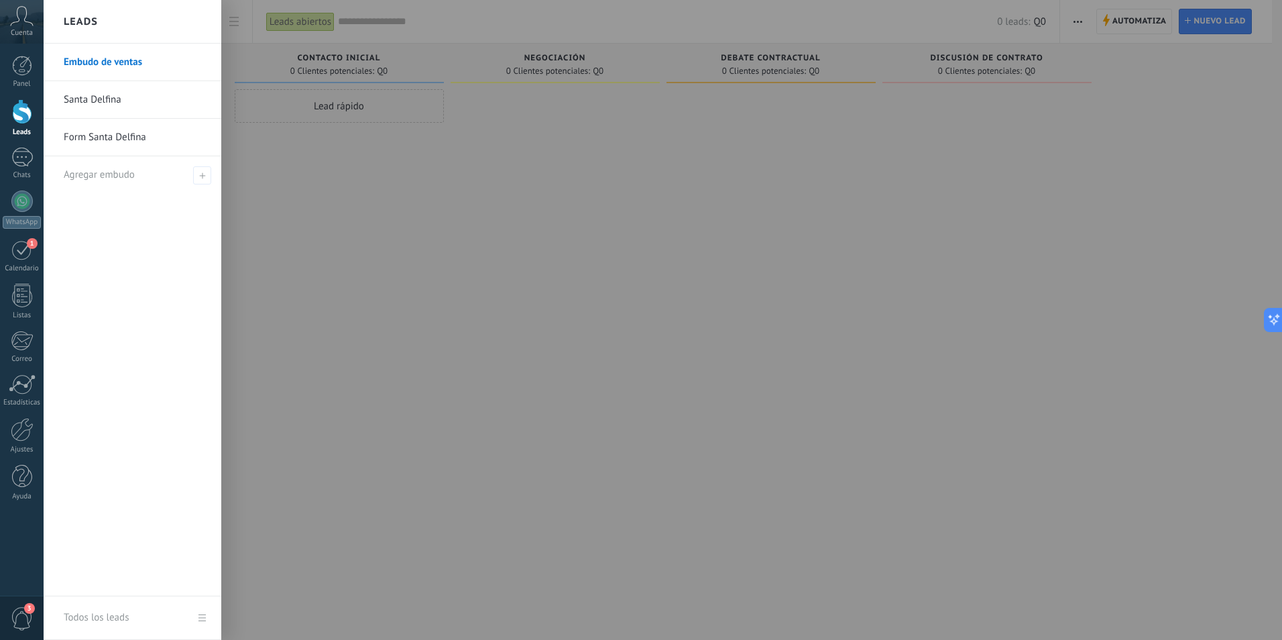
click at [141, 138] on link "Form Santa Delfina" at bounding box center [136, 138] width 144 height 38
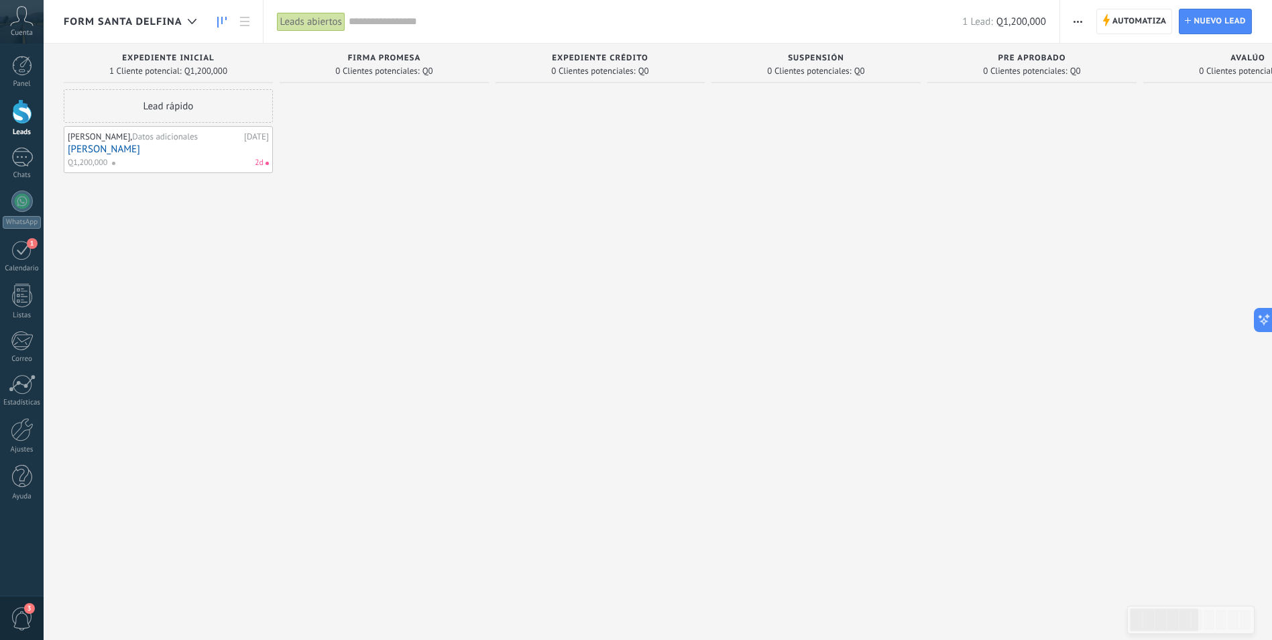
click at [209, 155] on div "[PERSON_NAME], Datos adicionales [DATE] [PERSON_NAME] Q1,200,000 2d" at bounding box center [168, 149] width 201 height 39
click at [126, 149] on link "[PERSON_NAME]" at bounding box center [168, 148] width 201 height 11
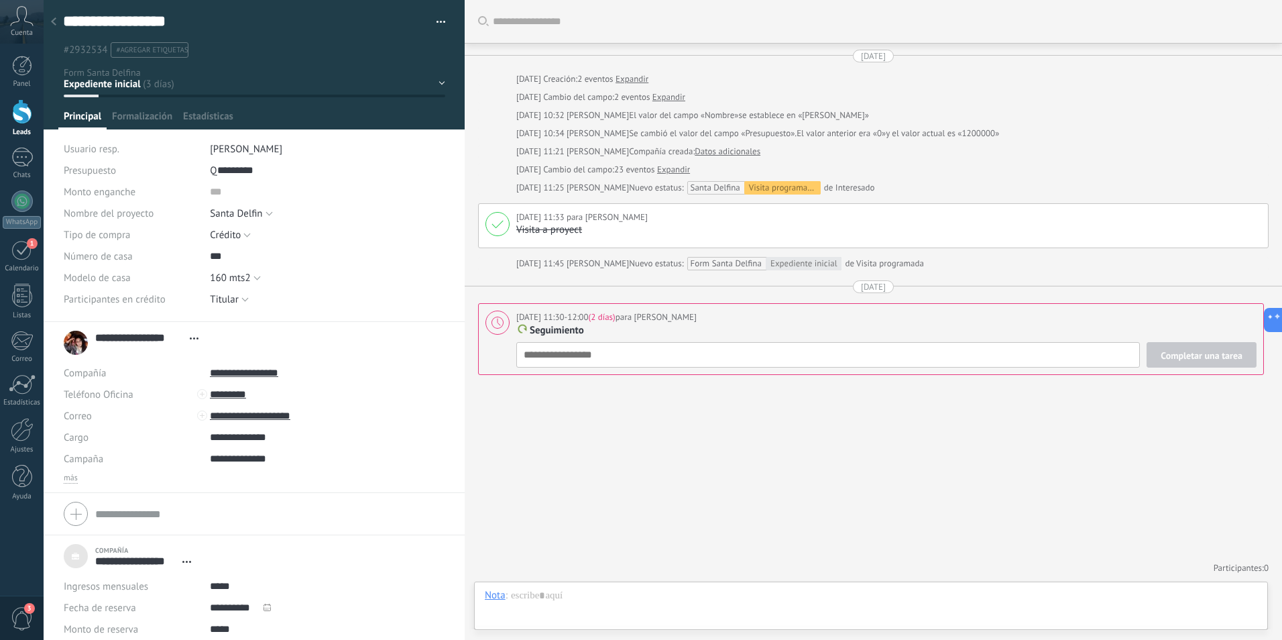
scroll to position [20, 0]
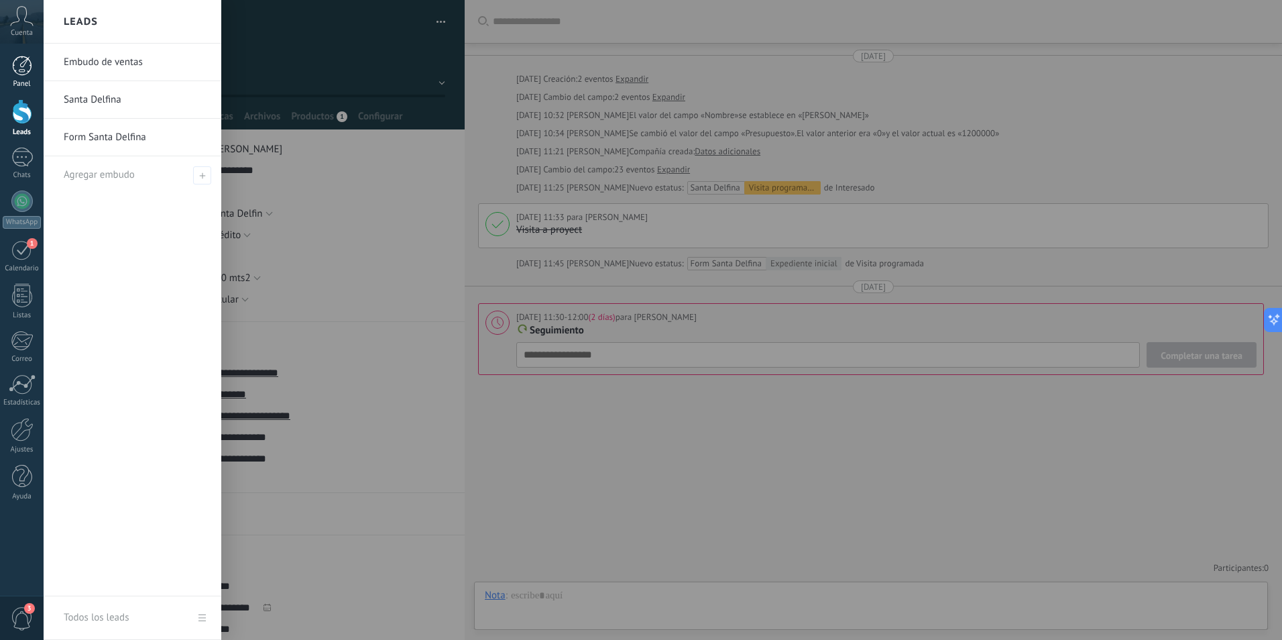
click at [16, 68] on div at bounding box center [22, 66] width 20 height 20
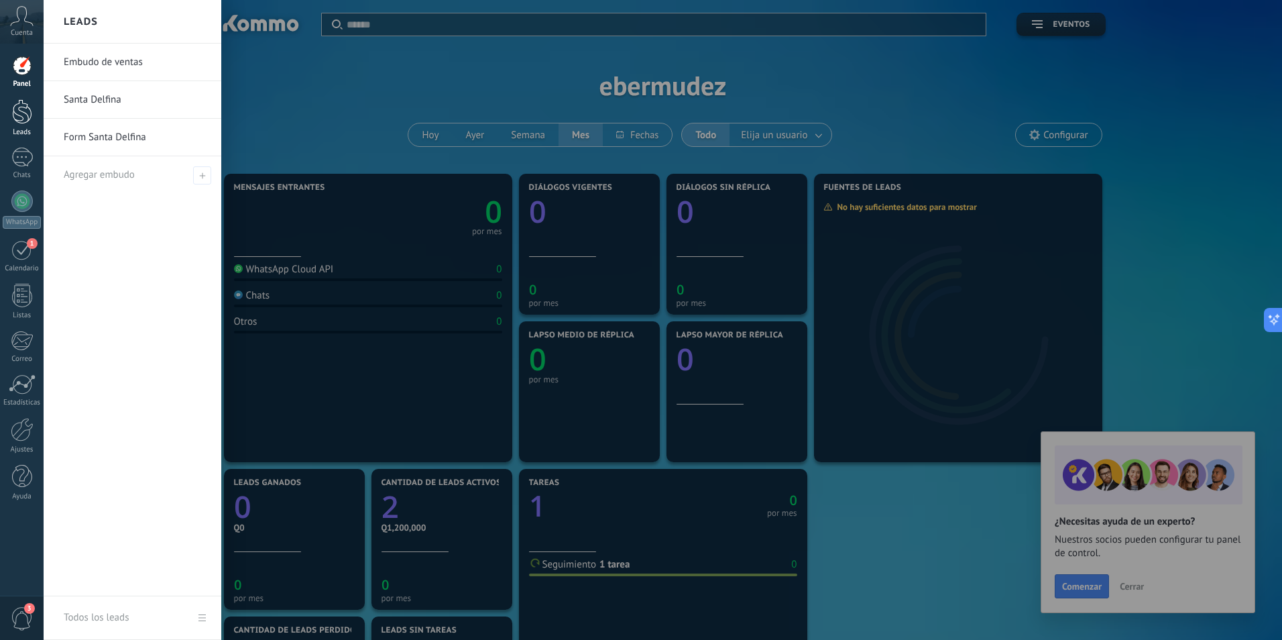
click at [25, 120] on div at bounding box center [22, 111] width 20 height 25
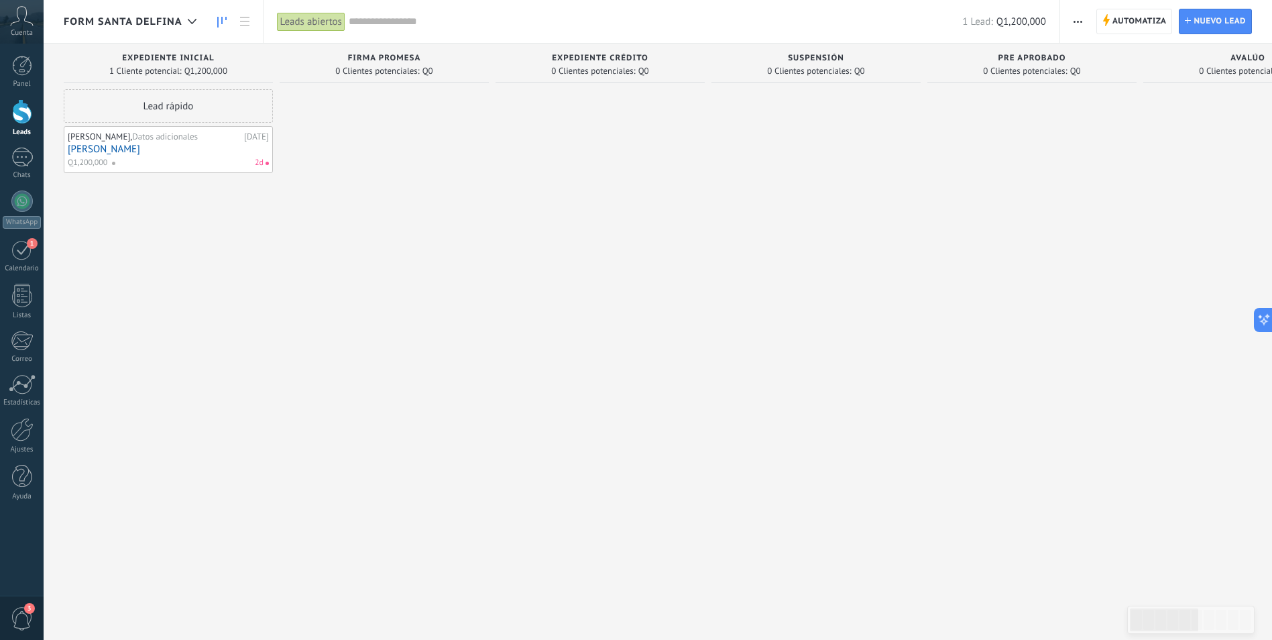
click at [145, 152] on link "[PERSON_NAME]" at bounding box center [168, 148] width 201 height 11
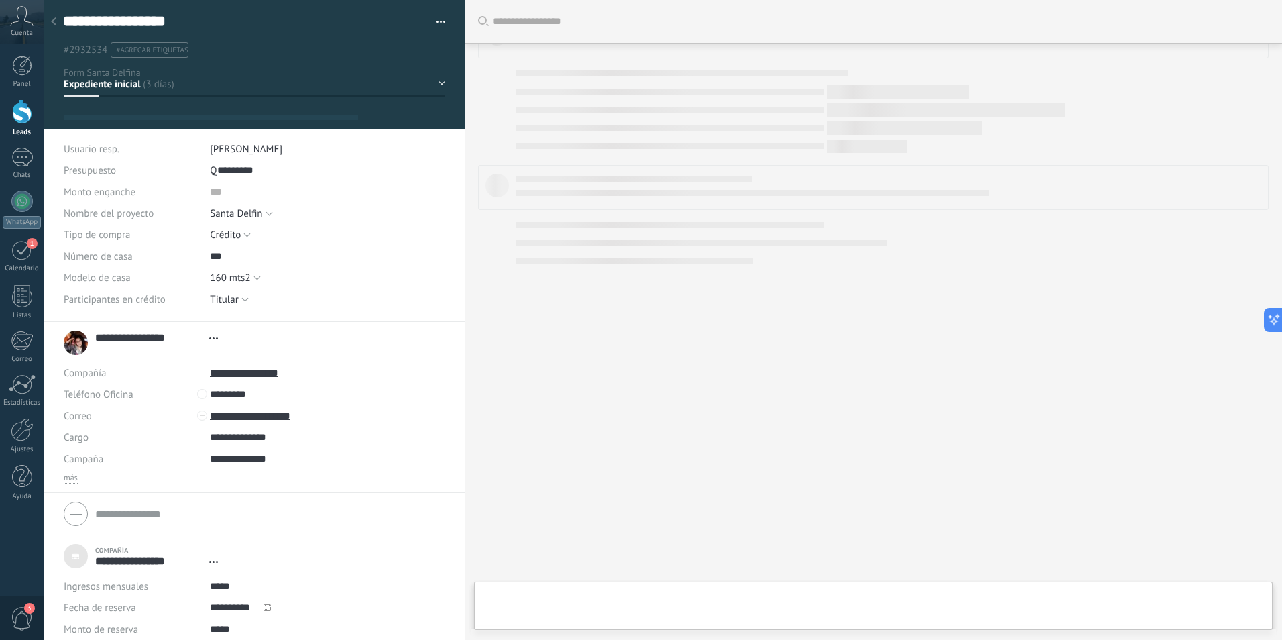
scroll to position [20, 0]
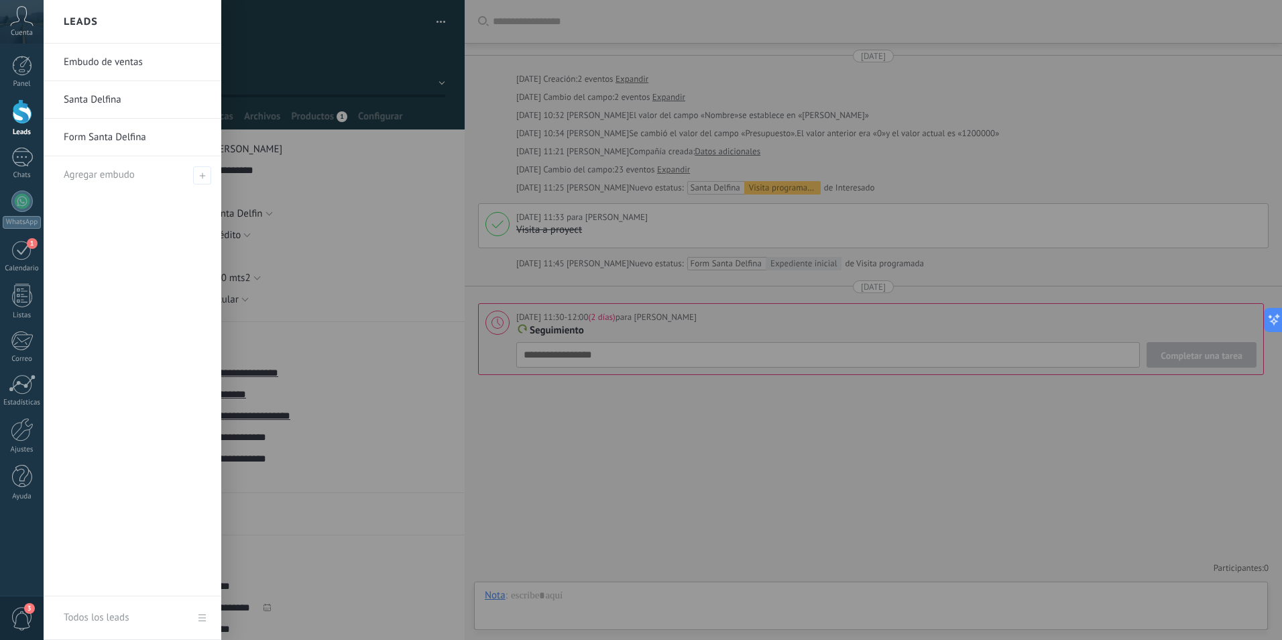
click at [27, 117] on div at bounding box center [22, 111] width 20 height 25
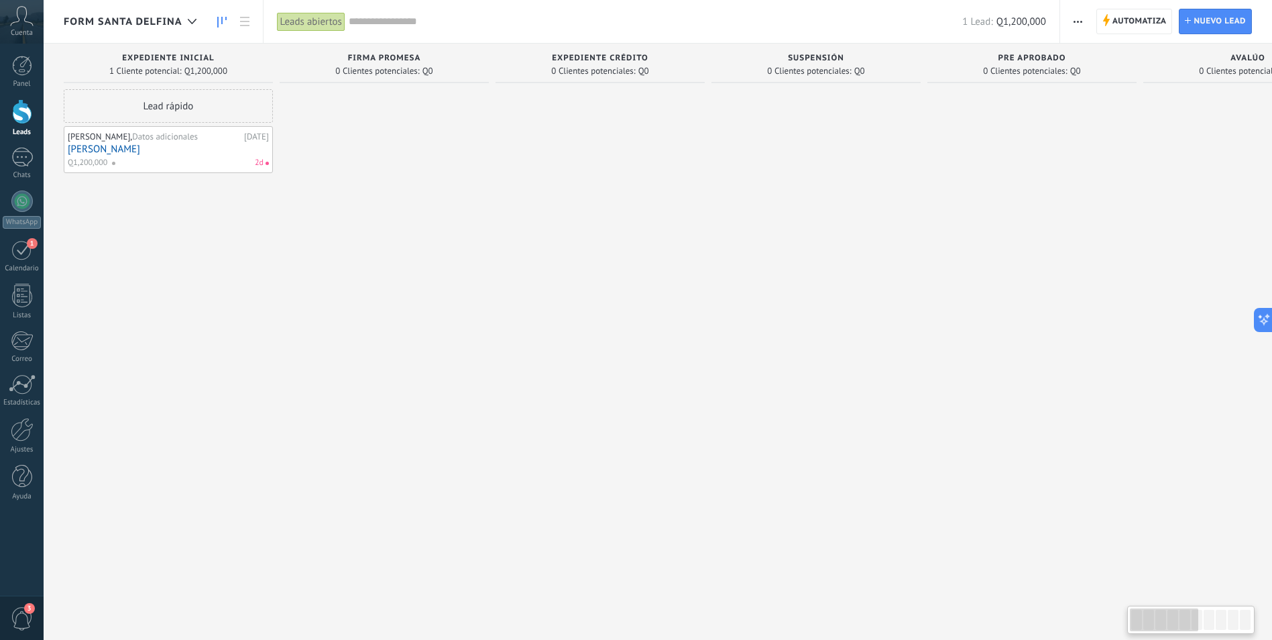
click at [147, 12] on div "Form Santa Delfina" at bounding box center [133, 21] width 139 height 43
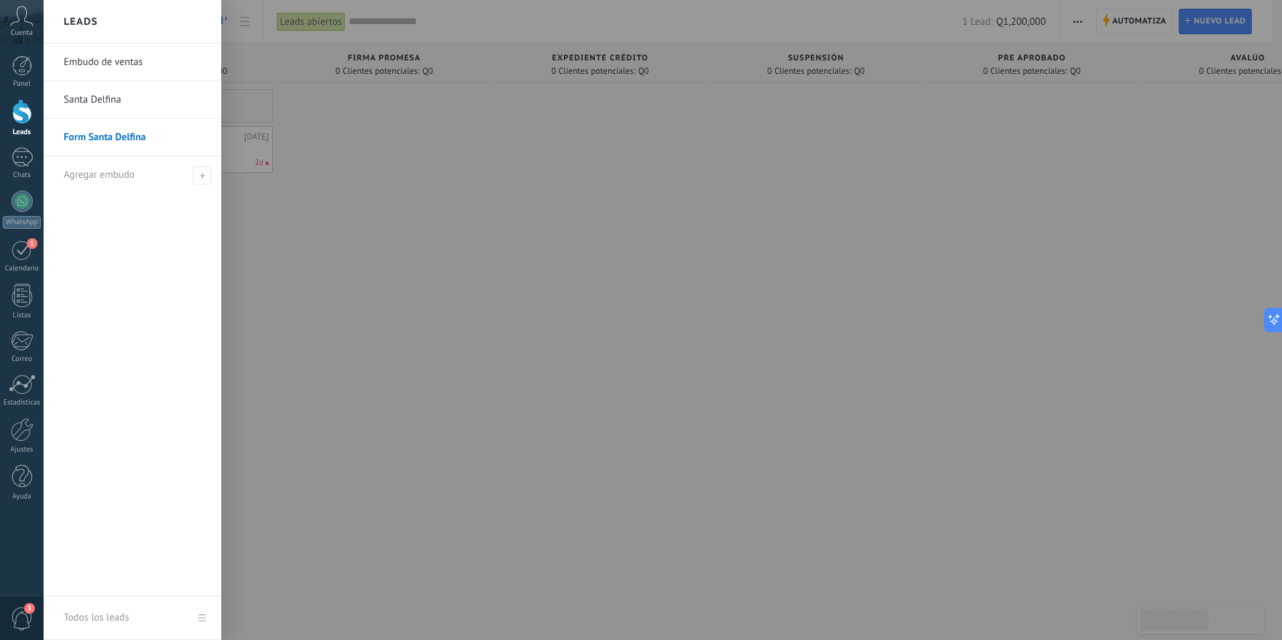
click at [140, 103] on link "Santa Delfina" at bounding box center [136, 100] width 144 height 38
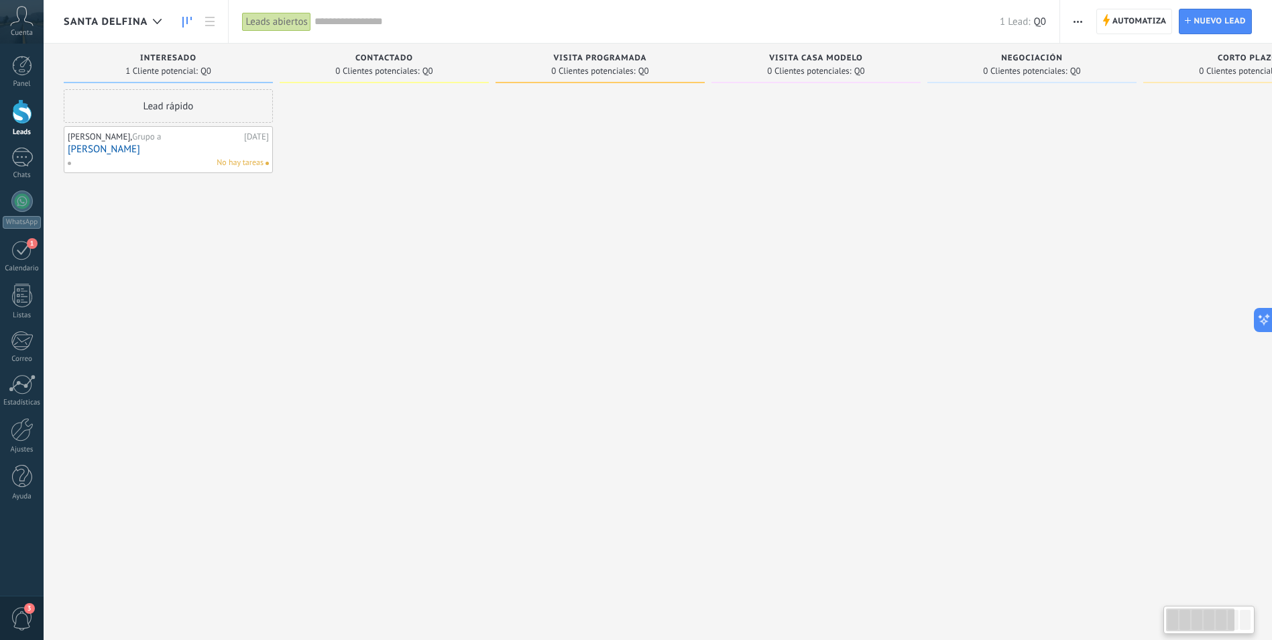
click at [123, 156] on div "[PERSON_NAME], Grupo a [DATE] [PERSON_NAME] No hay tareas" at bounding box center [168, 149] width 201 height 39
click at [124, 149] on link "[PERSON_NAME]" at bounding box center [168, 148] width 201 height 11
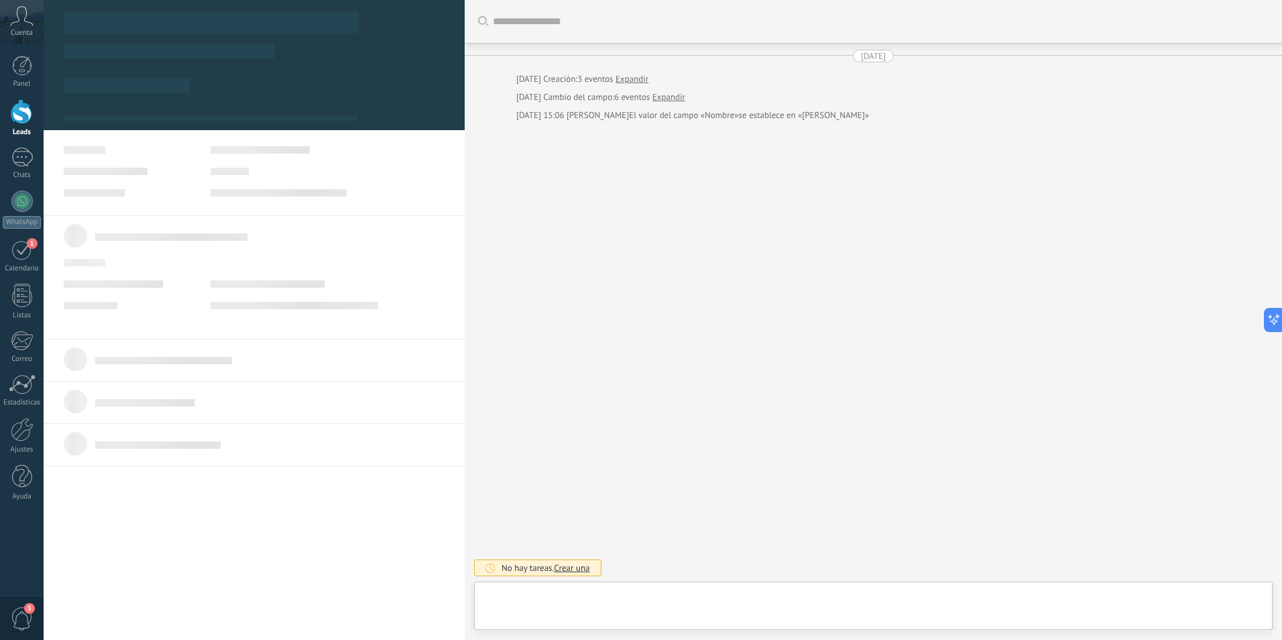
type textarea "***"
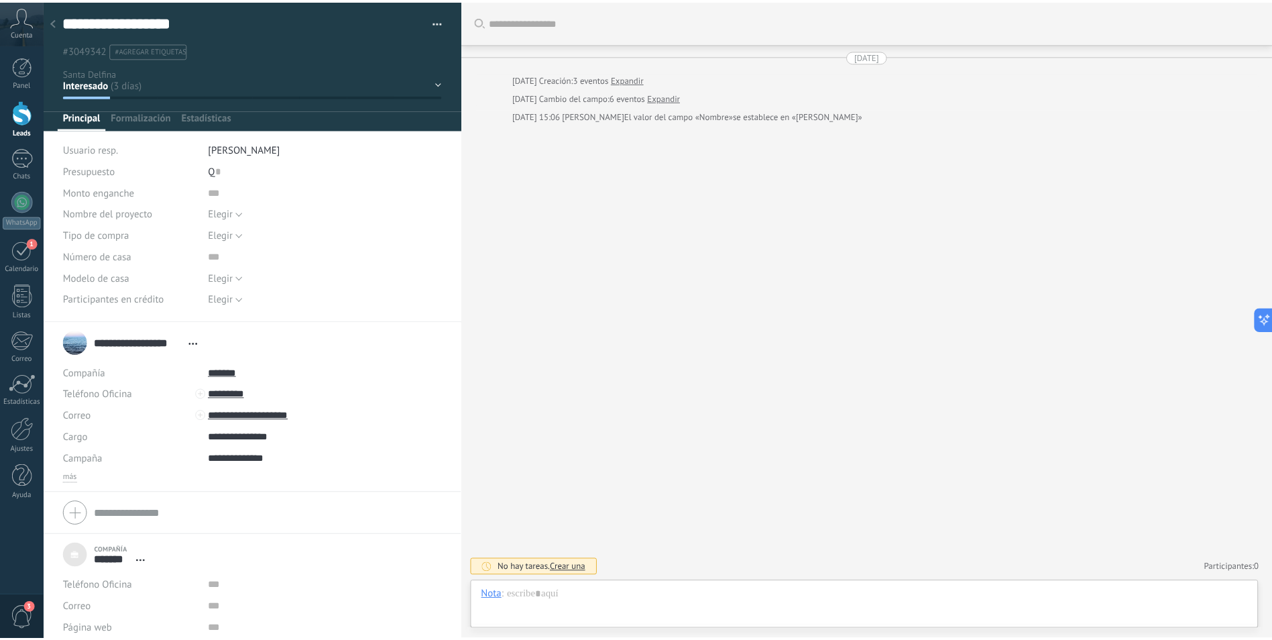
scroll to position [13, 0]
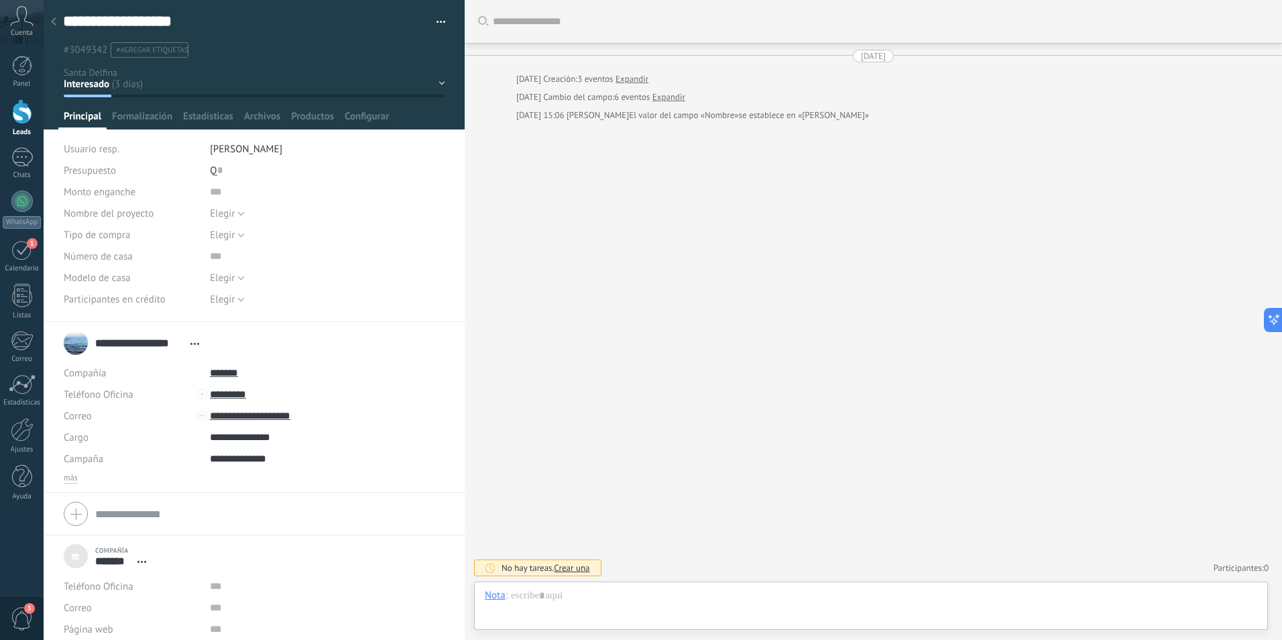
click at [12, 19] on icon at bounding box center [21, 16] width 23 height 20
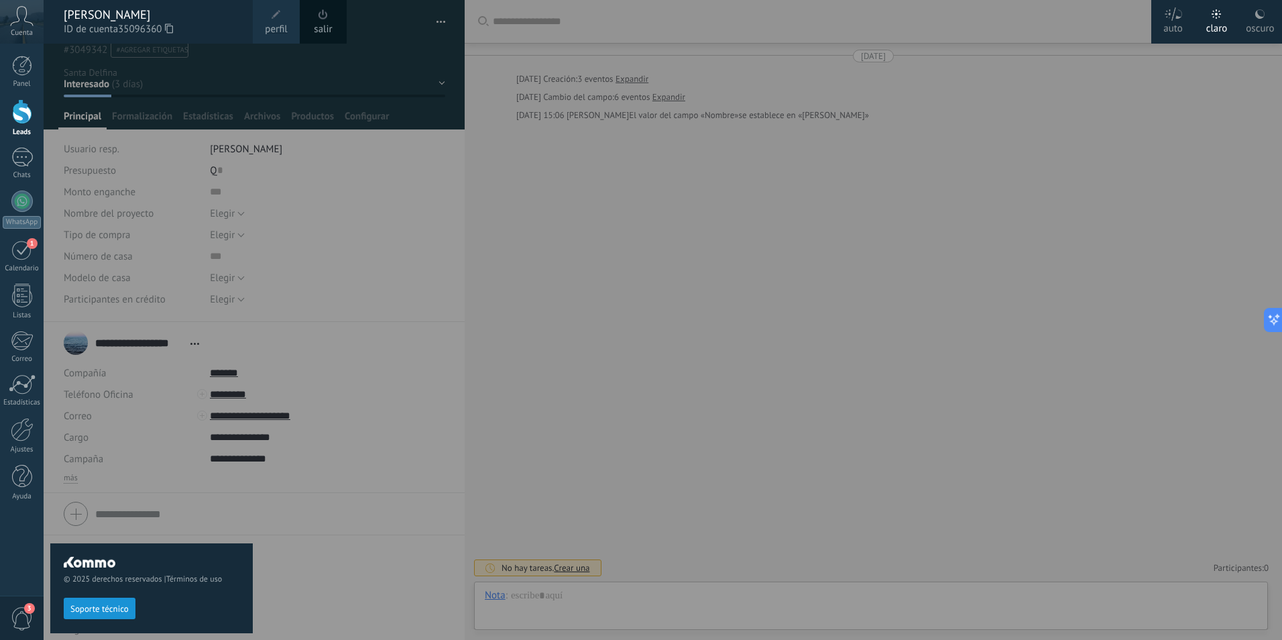
click at [270, 19] on span at bounding box center [276, 14] width 15 height 15
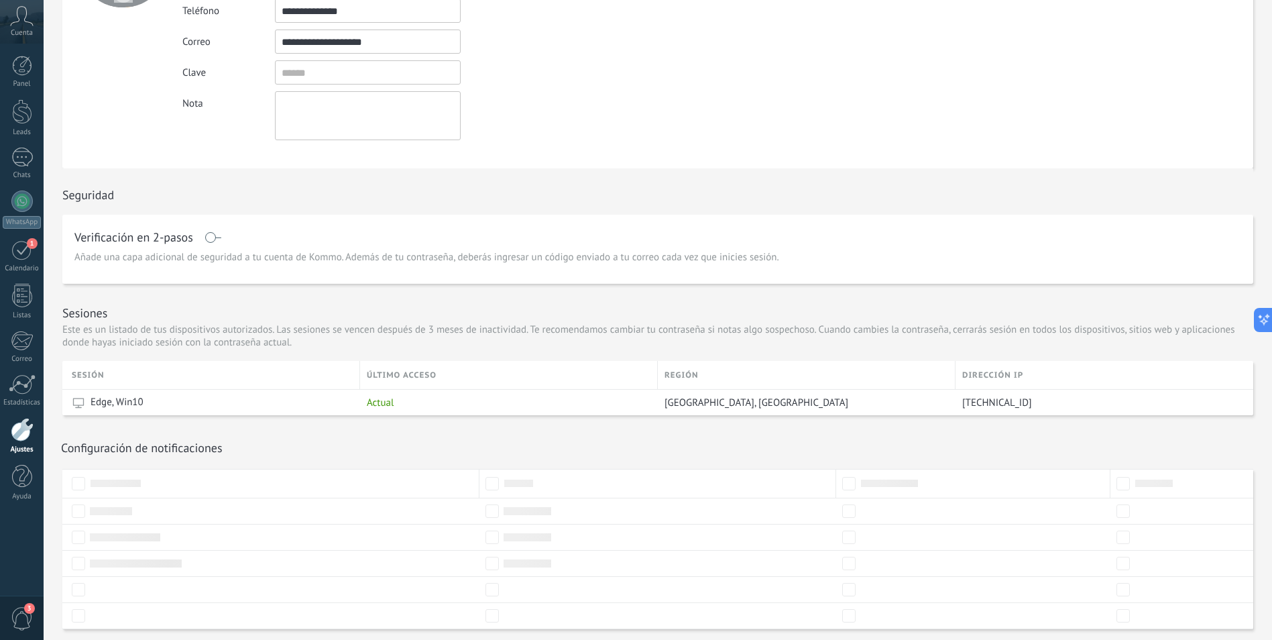
scroll to position [194, 0]
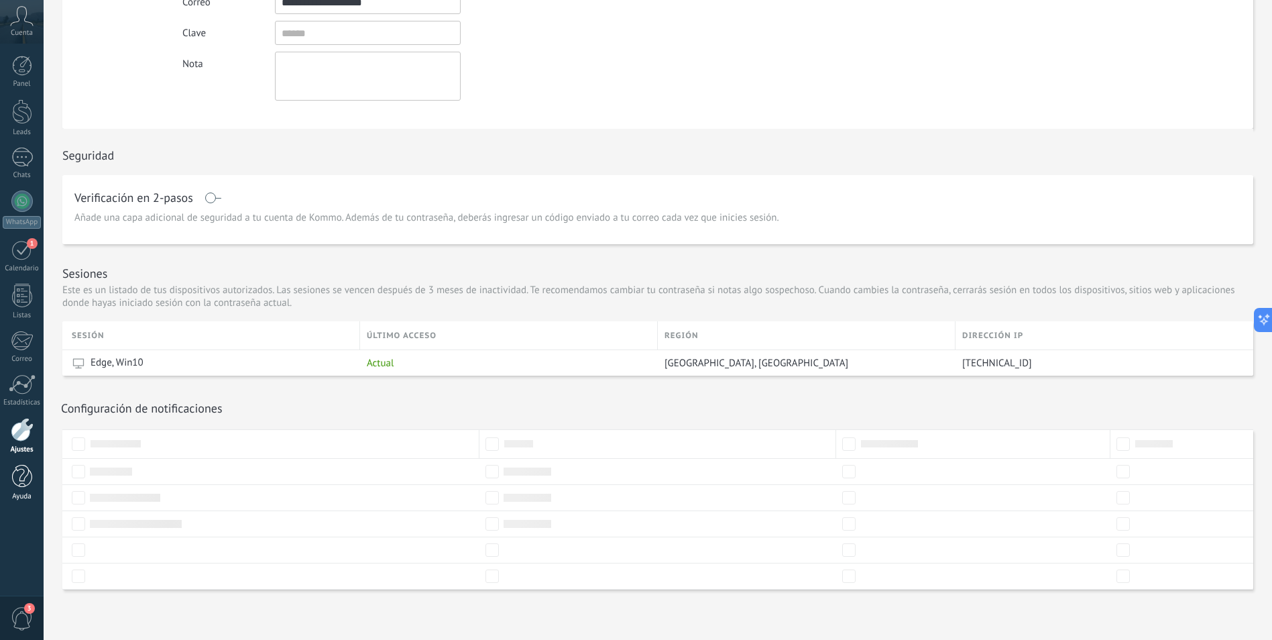
click at [23, 486] on div at bounding box center [22, 476] width 20 height 23
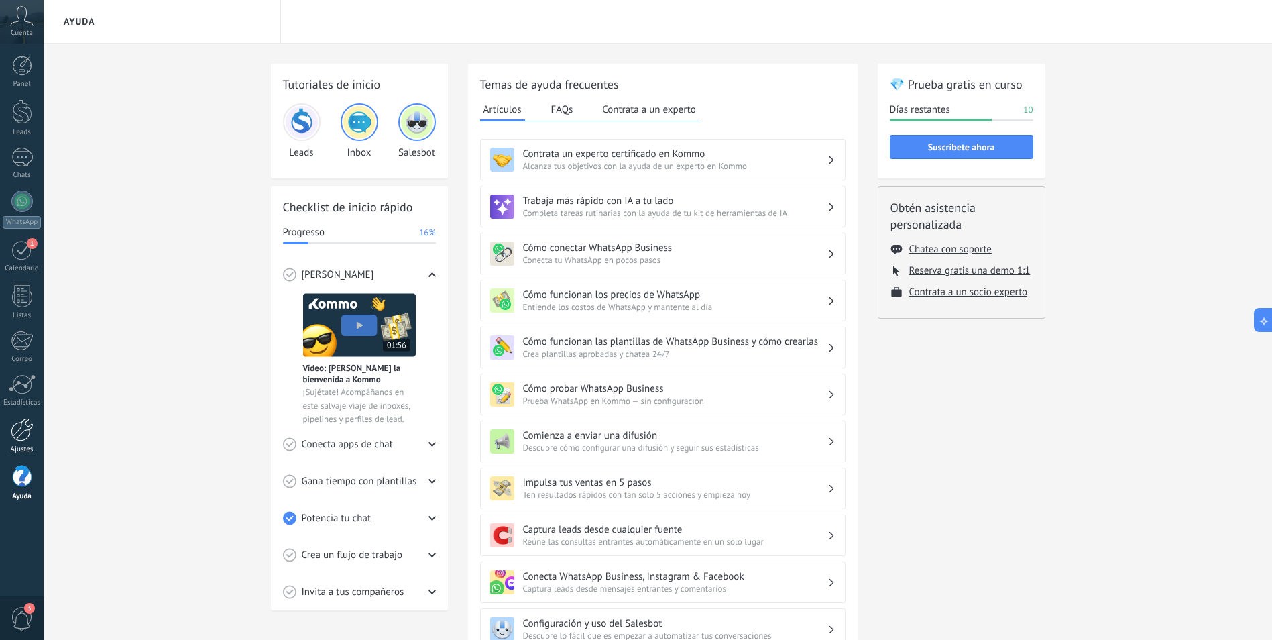
click at [14, 446] on div "Ajustes" at bounding box center [22, 449] width 39 height 9
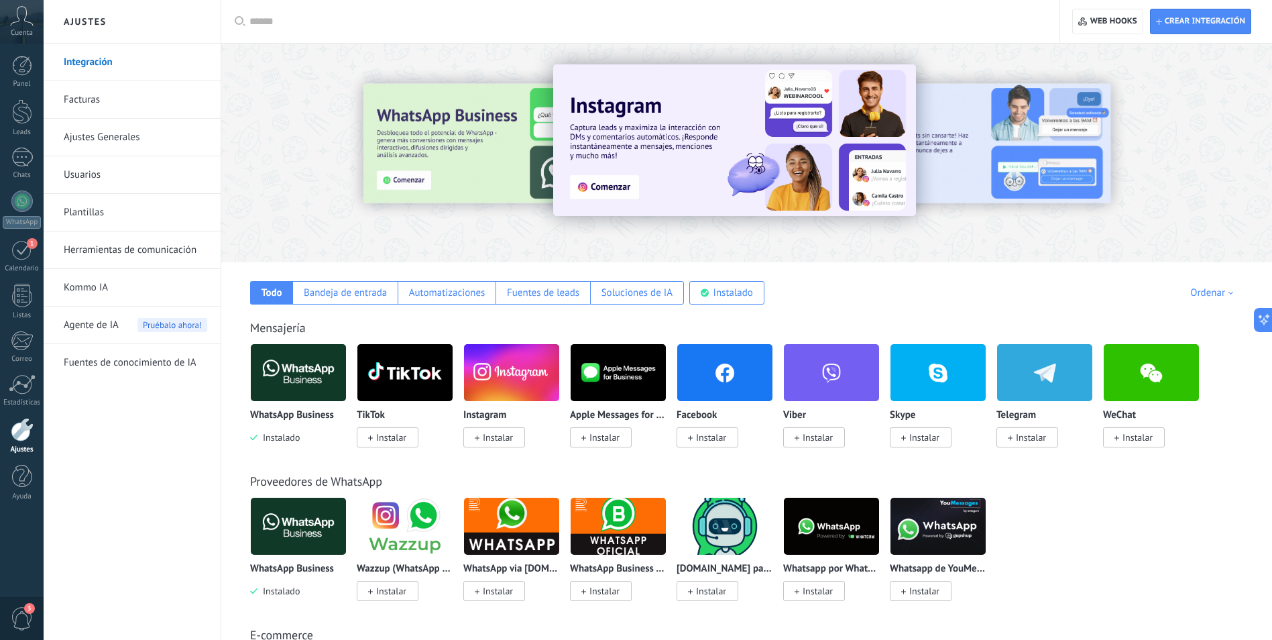
click at [80, 86] on link "Facturas" at bounding box center [135, 100] width 143 height 38
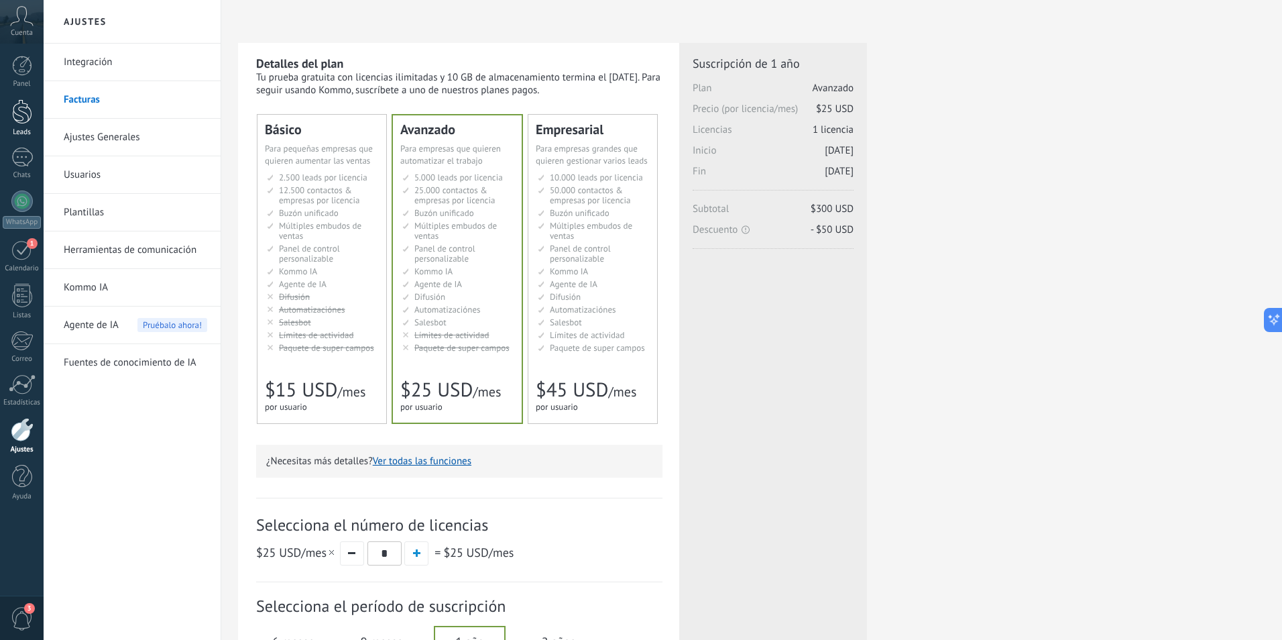
click at [21, 123] on div at bounding box center [22, 111] width 20 height 25
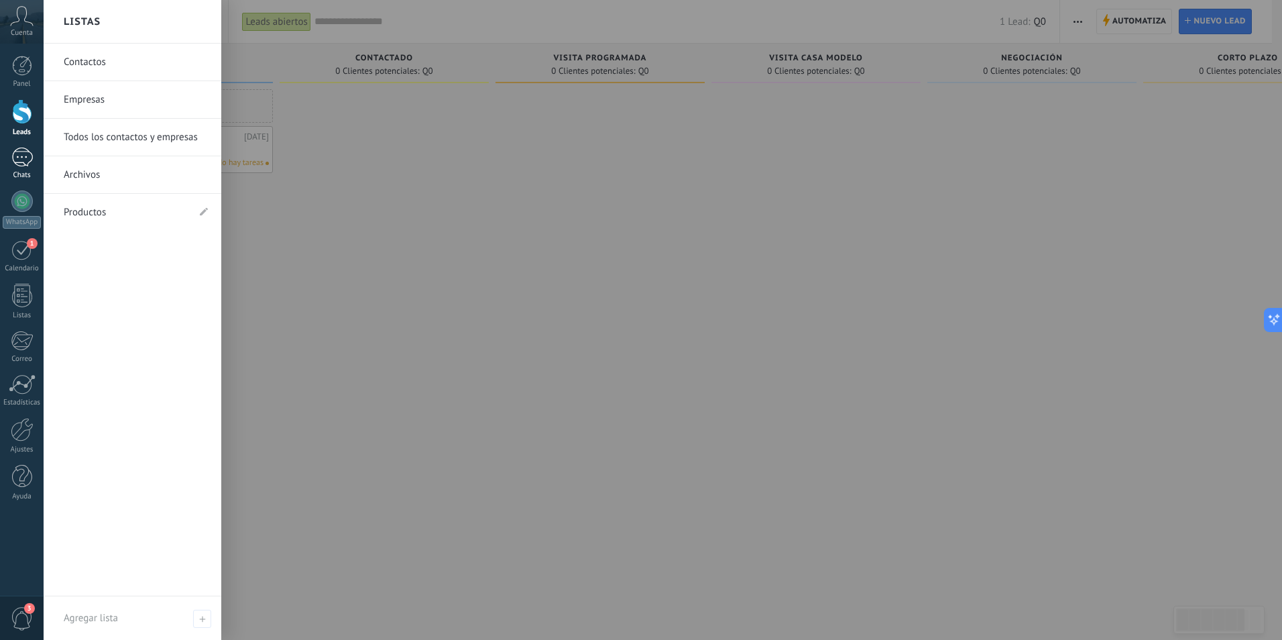
click at [13, 170] on link "Chats" at bounding box center [22, 163] width 44 height 32
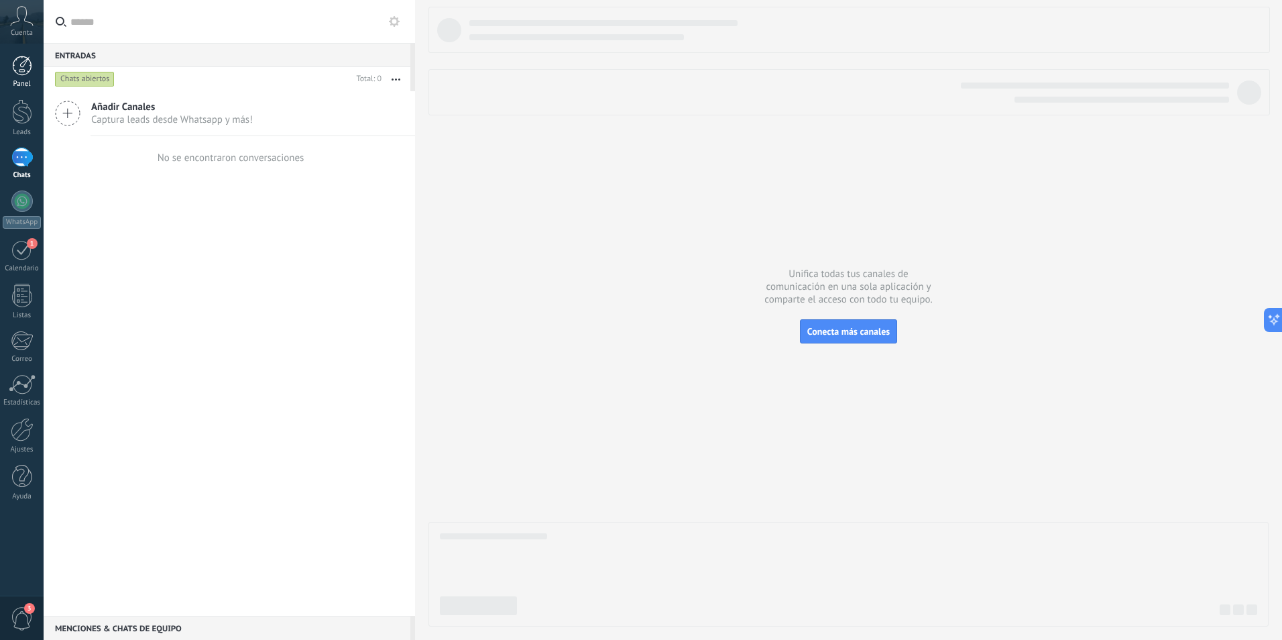
click at [25, 62] on div at bounding box center [22, 66] width 20 height 20
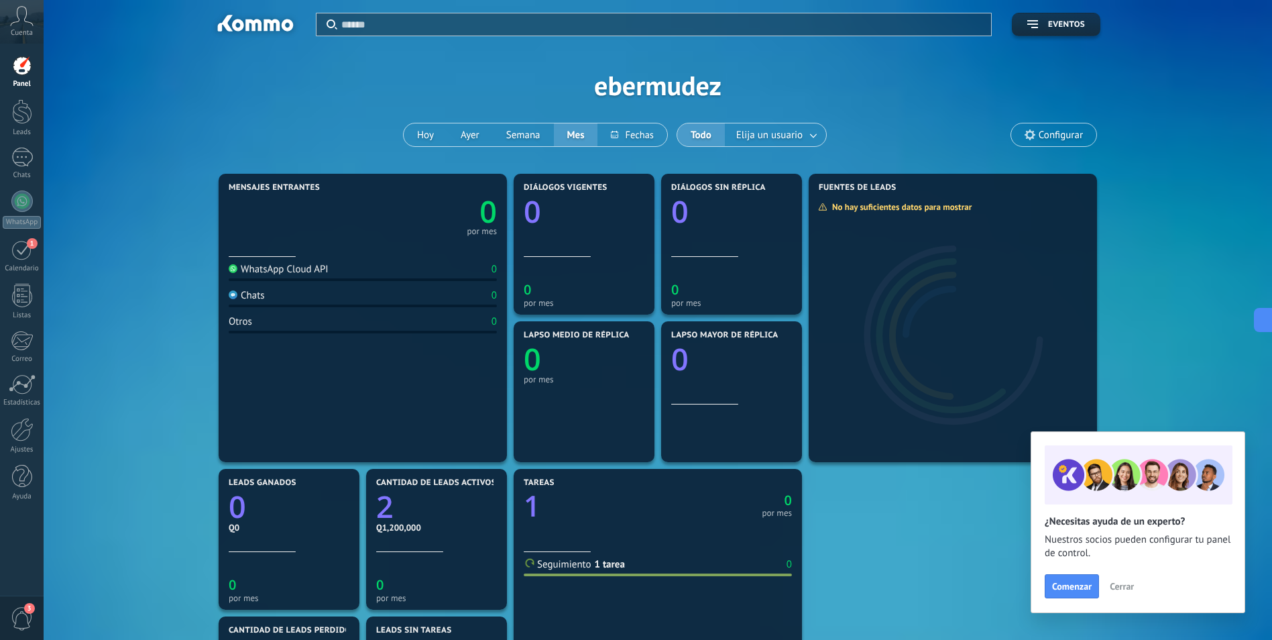
click at [258, 192] on div "0 por mes" at bounding box center [363, 213] width 268 height 42
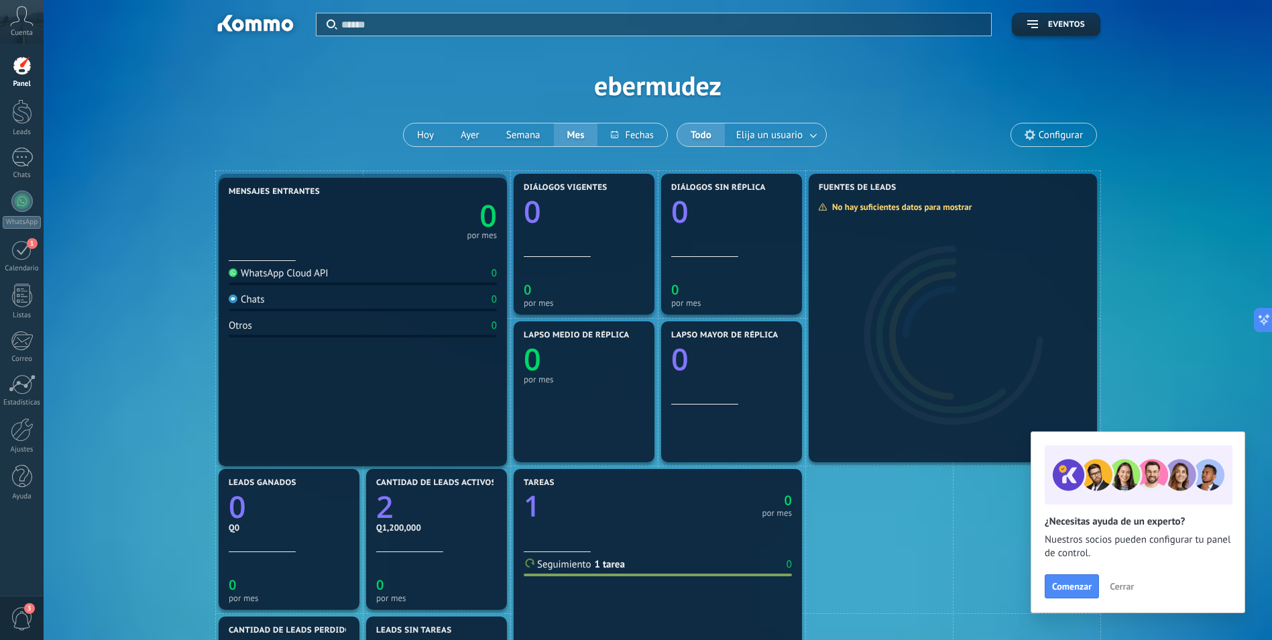
drag, startPoint x: 258, startPoint y: 192, endPoint x: 187, endPoint y: 196, distance: 71.2
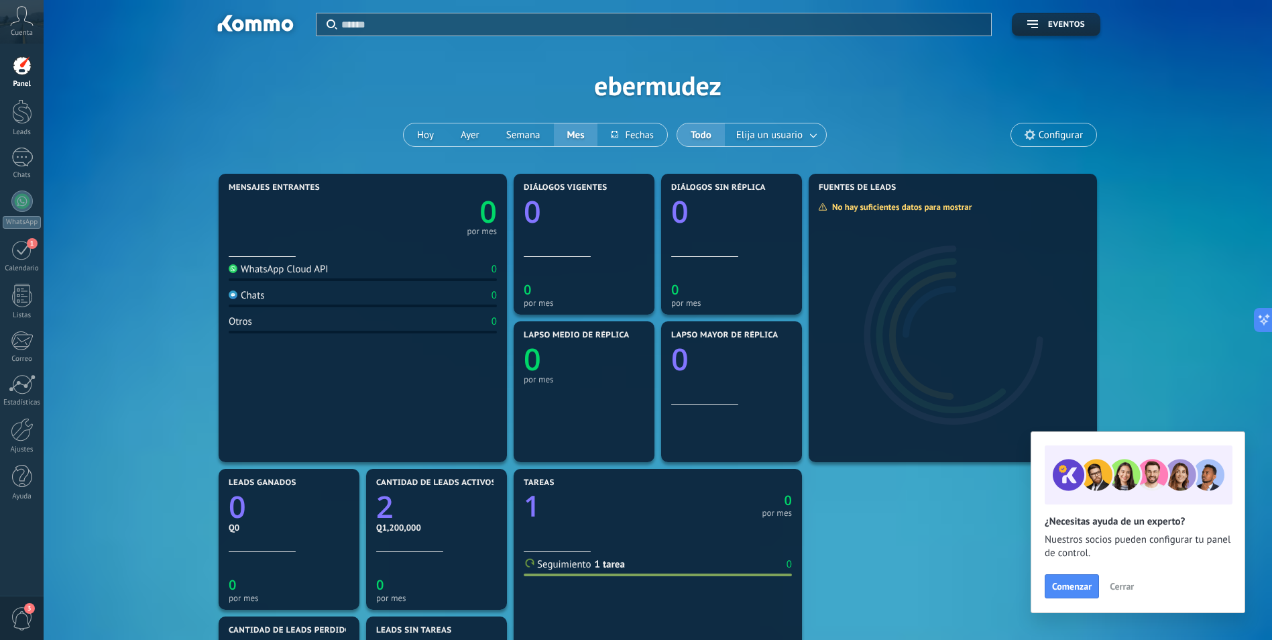
click at [1035, 126] on span "Configurar" at bounding box center [1053, 134] width 85 height 23
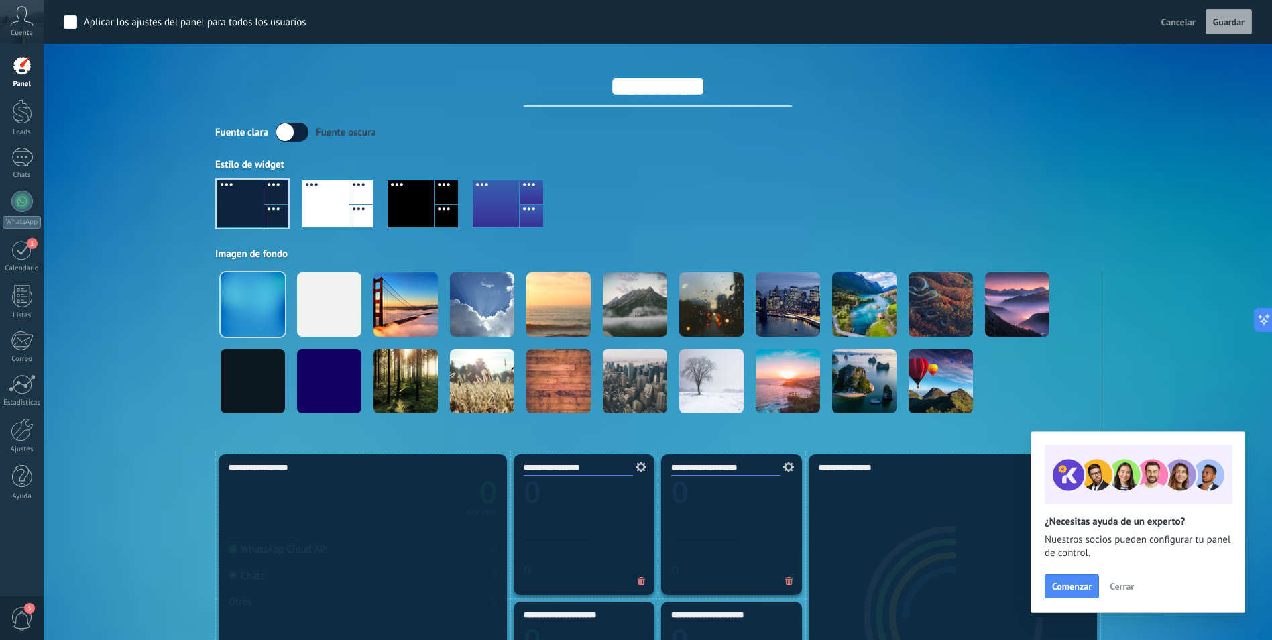
click at [191, 59] on div "Aplicar Eventos ebermudez Hoy Ayer Semana Mes Todo Elija un usuario Configurar" at bounding box center [658, 225] width 1188 height 451
click at [25, 62] on div at bounding box center [22, 66] width 20 height 20
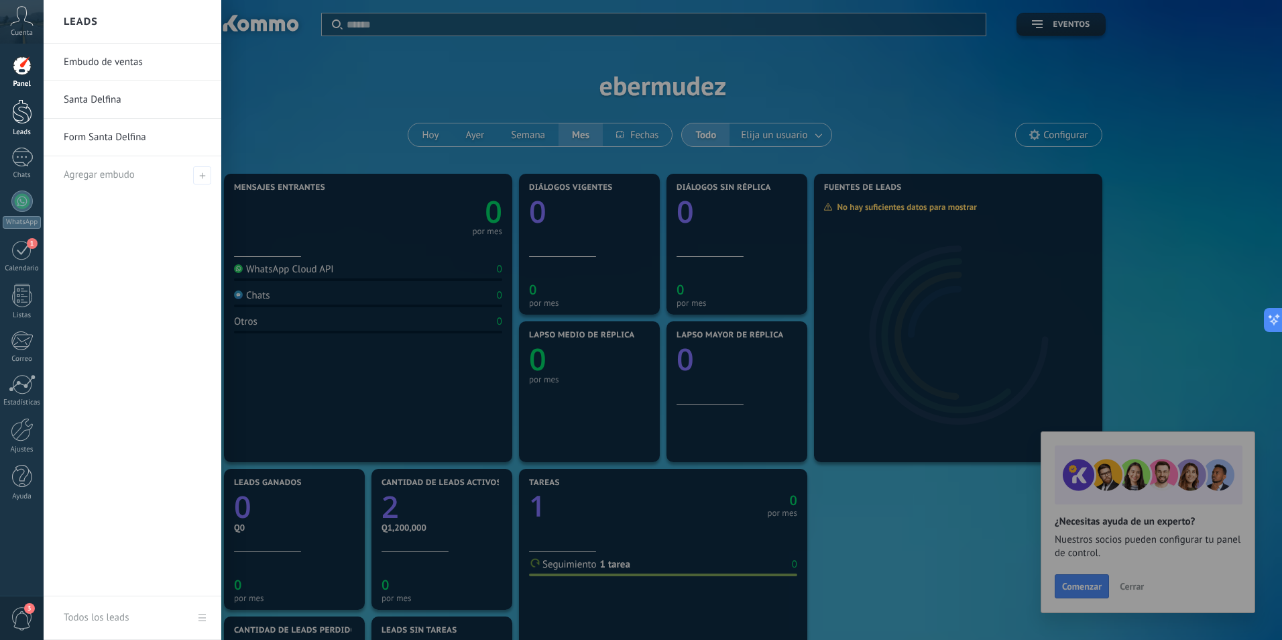
click at [7, 110] on link "Leads" at bounding box center [22, 118] width 44 height 38
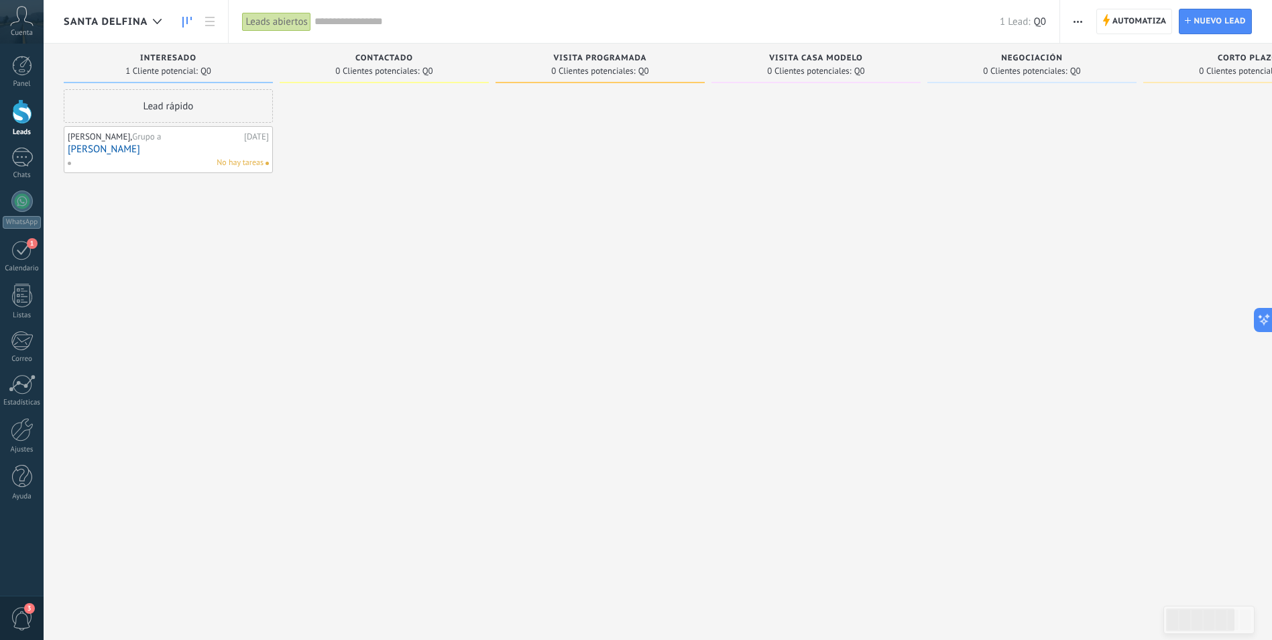
click at [145, 23] on span "Santa Delfina" at bounding box center [106, 21] width 84 height 13
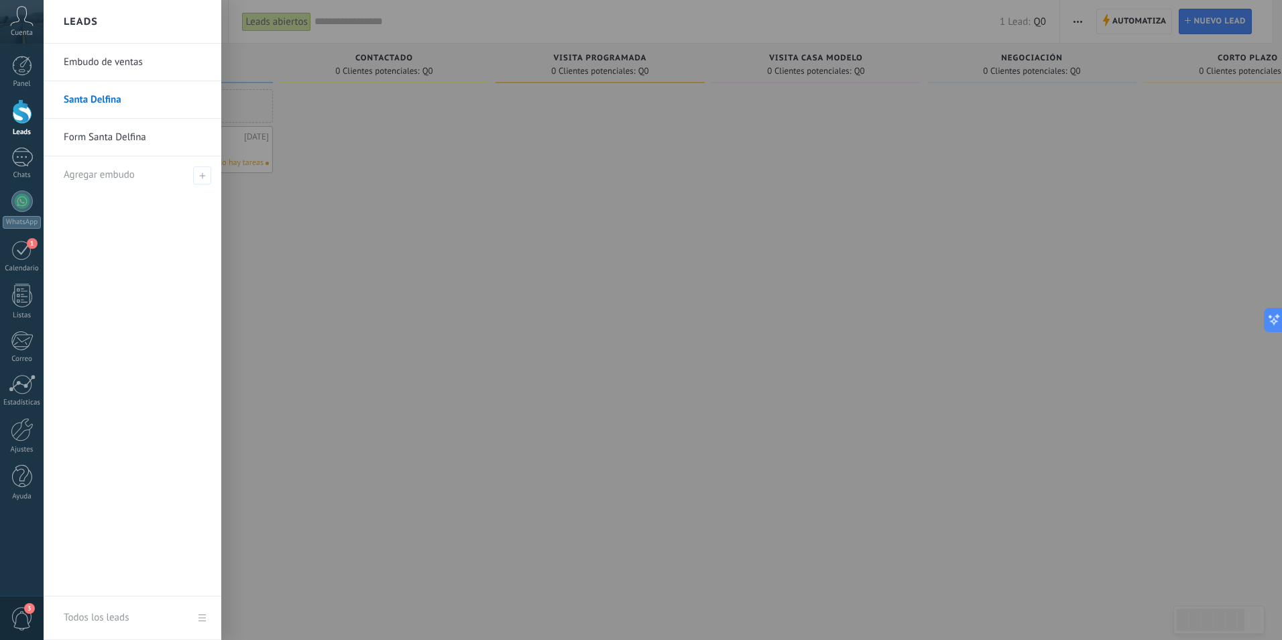
click at [137, 142] on link "Form Santa Delfina" at bounding box center [136, 138] width 144 height 38
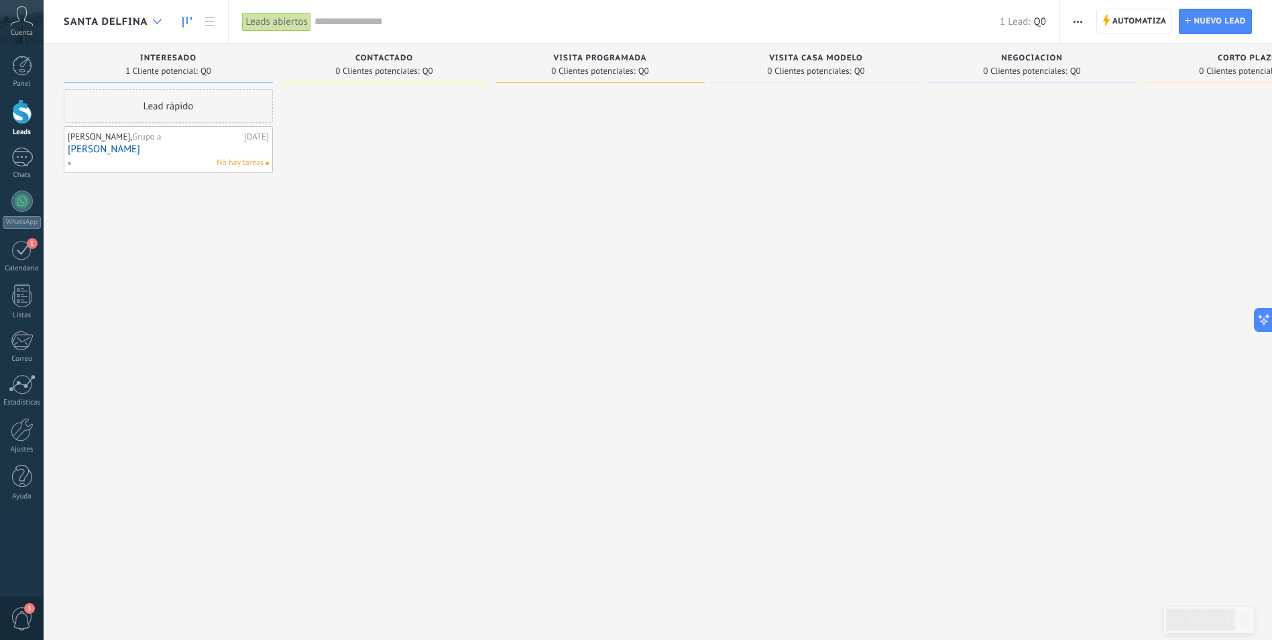
click at [156, 19] on icon at bounding box center [157, 21] width 9 height 5
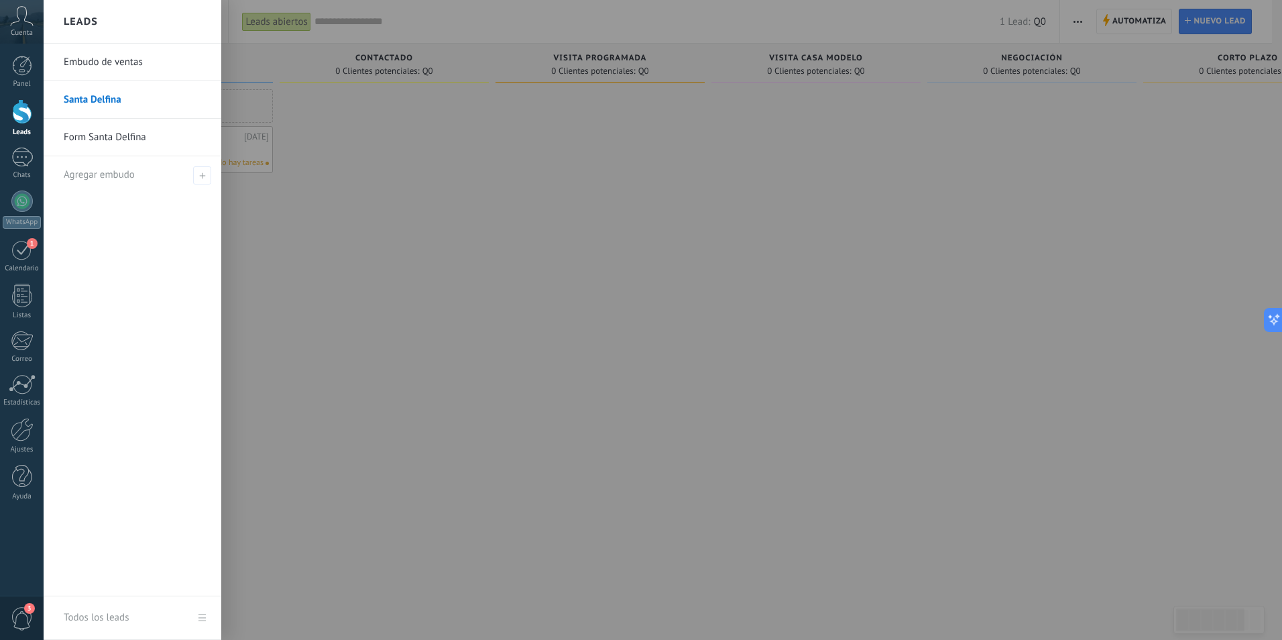
click at [131, 152] on link "Form Santa Delfina" at bounding box center [136, 138] width 144 height 38
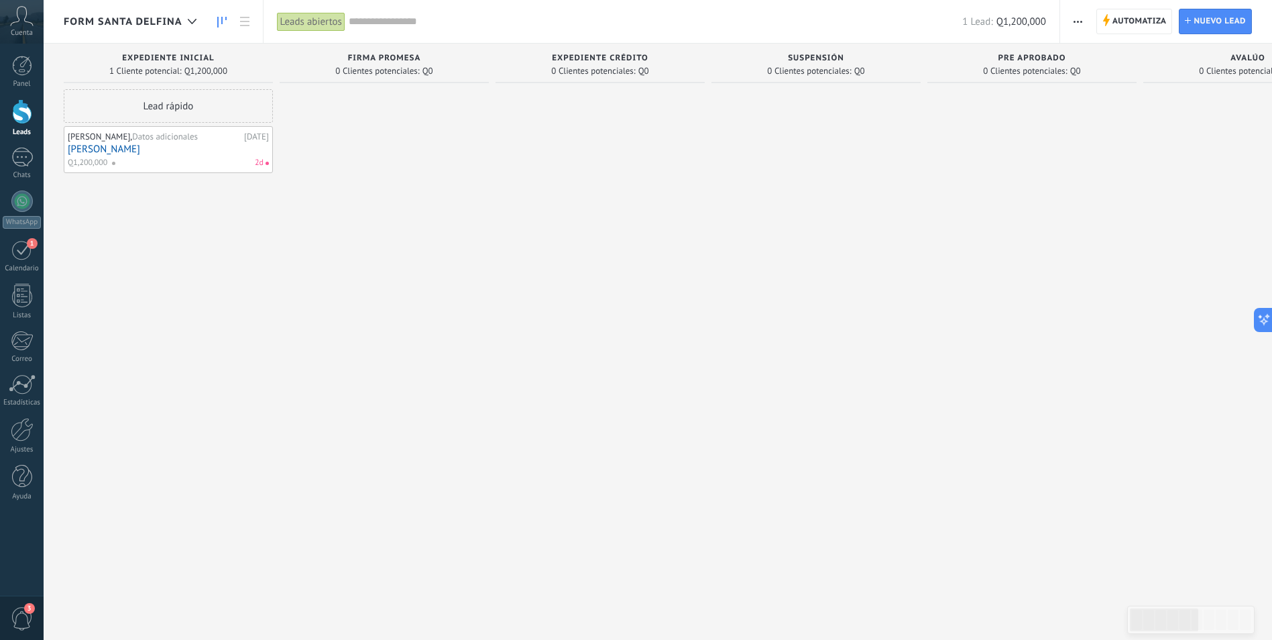
click at [128, 151] on link "[PERSON_NAME]" at bounding box center [168, 148] width 201 height 11
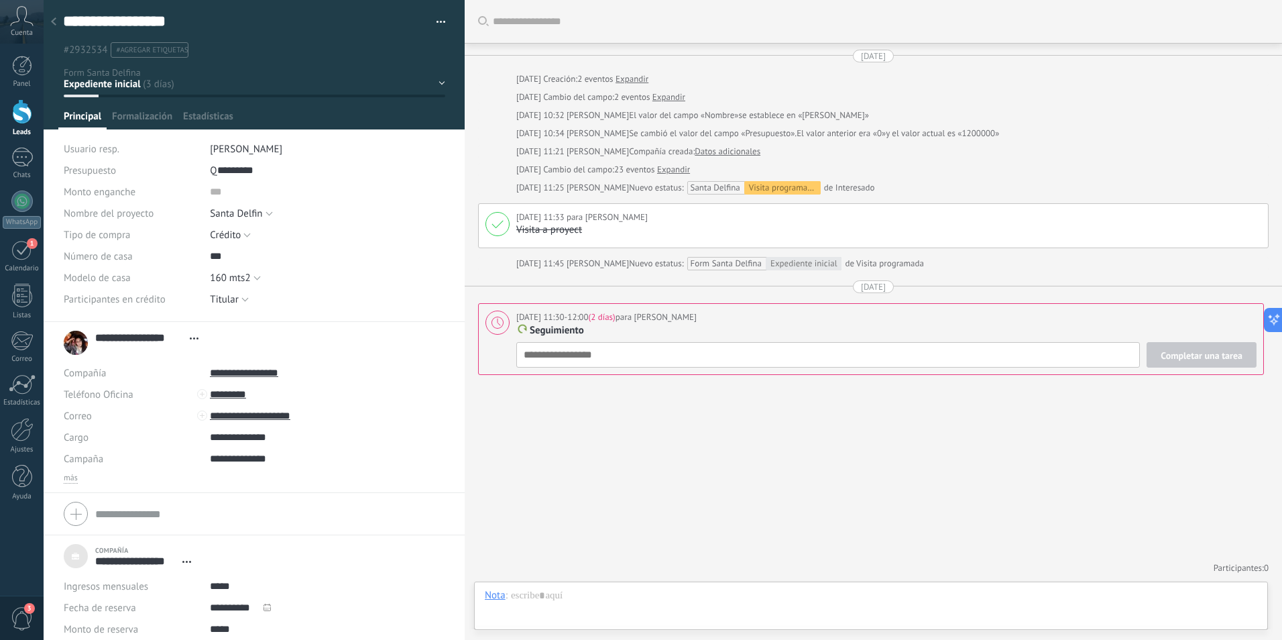
scroll to position [20, 0]
click at [129, 118] on span "Formalización" at bounding box center [142, 119] width 60 height 19
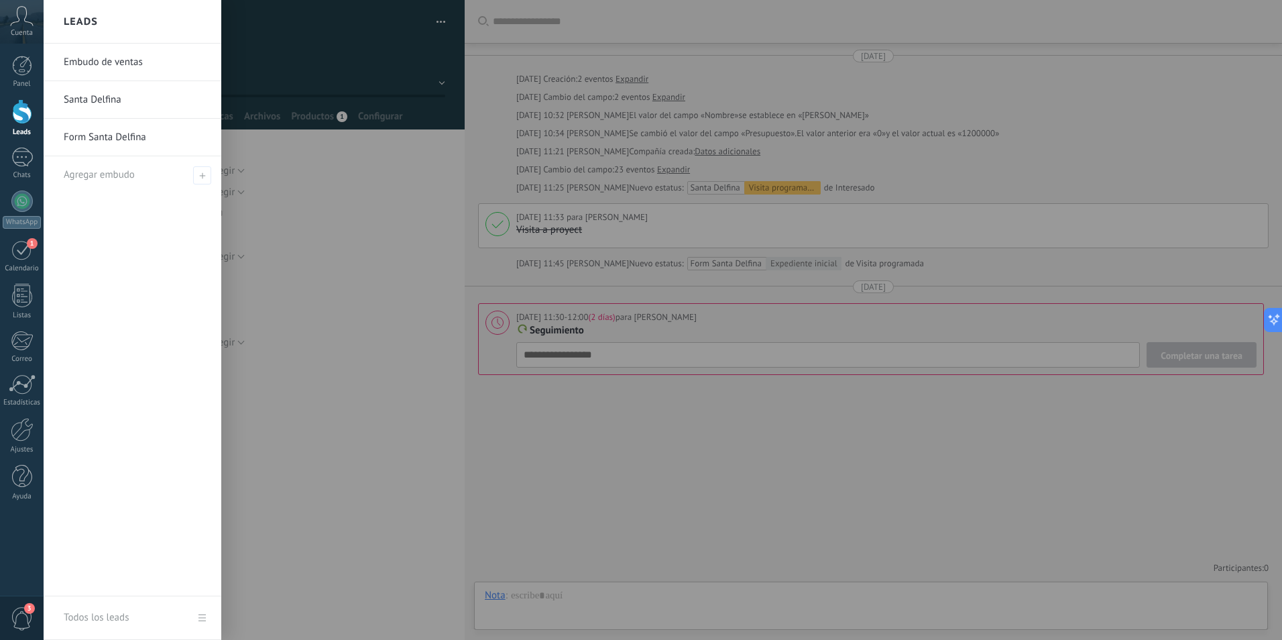
click at [26, 127] on link "Leads" at bounding box center [22, 118] width 44 height 38
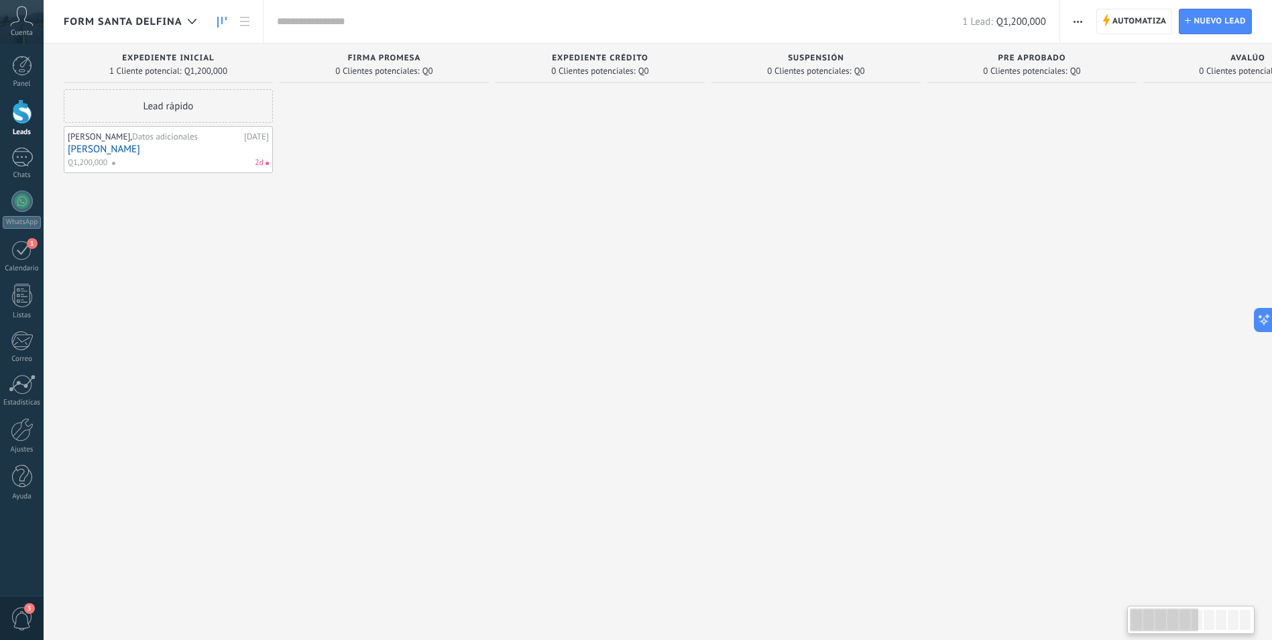
click at [162, 12] on div "Form Santa Delfina" at bounding box center [133, 21] width 139 height 43
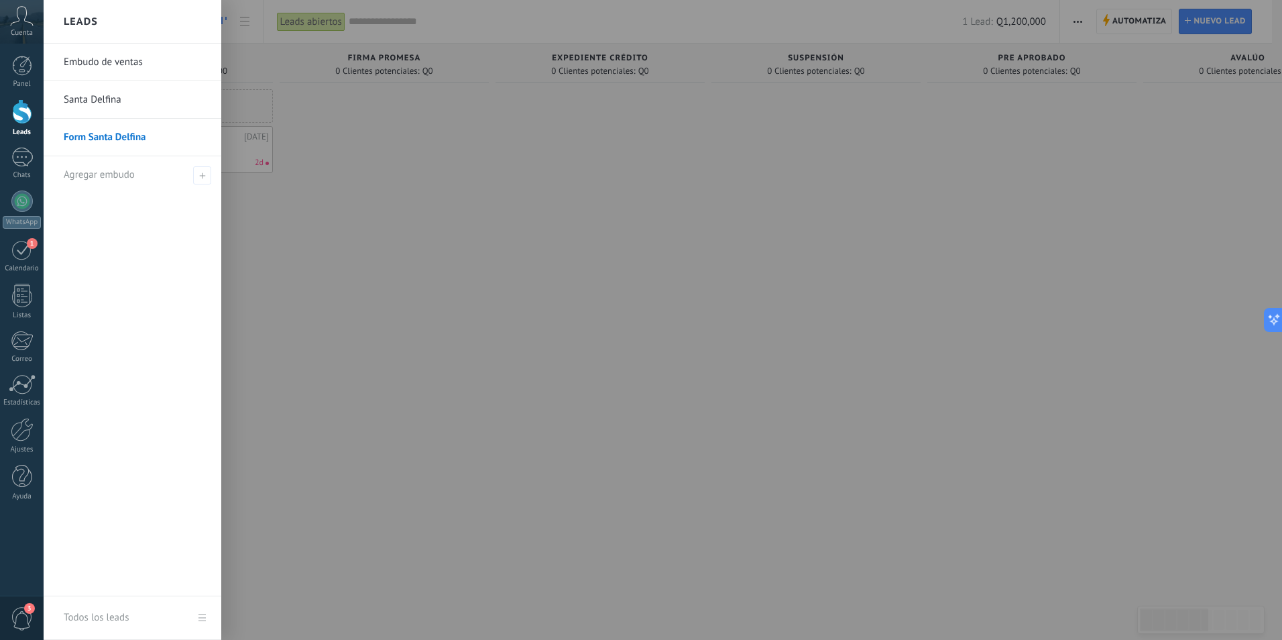
click at [124, 99] on link "Santa Delfina" at bounding box center [136, 100] width 144 height 38
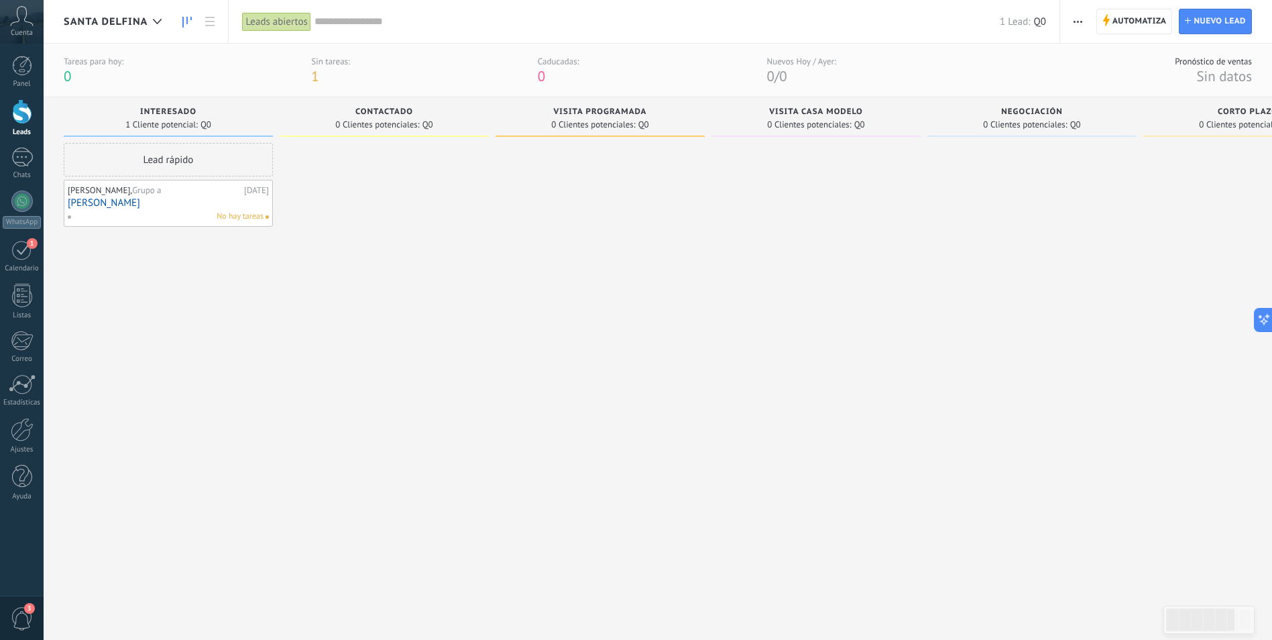
click at [240, 65] on div "Tareas para hoy: 0 Sin tareas: 1 Caducadas: 0 Nuevos Hoy / Ayer: 0 / 0" at bounding box center [450, 70] width 772 height 29
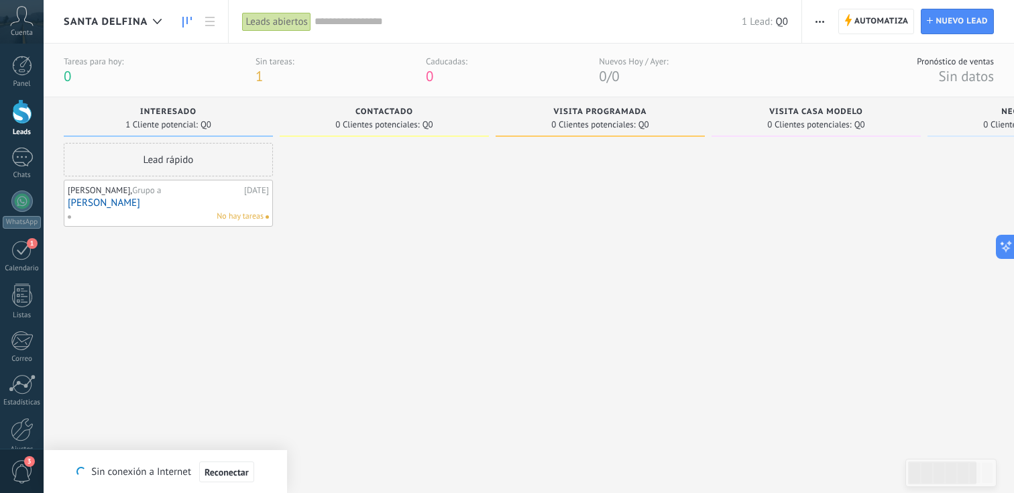
type textarea "**********"
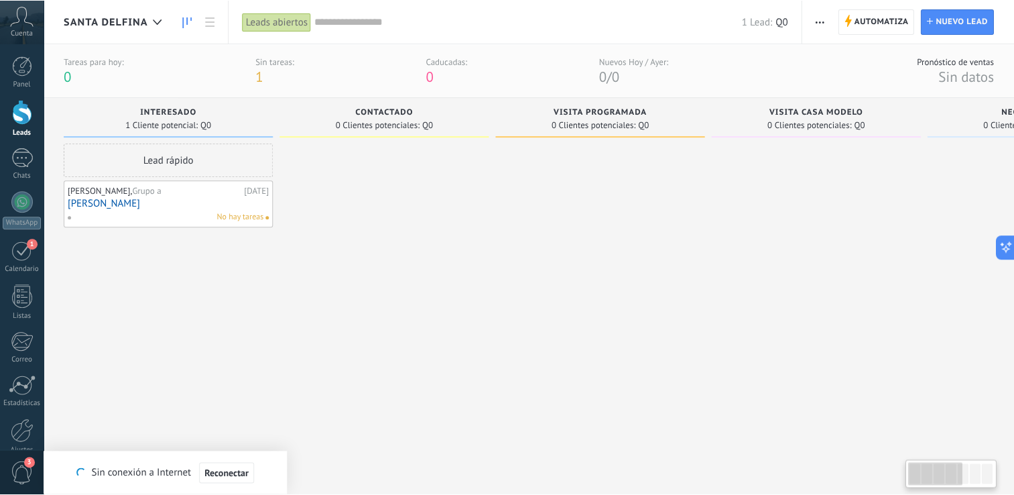
scroll to position [19, 0]
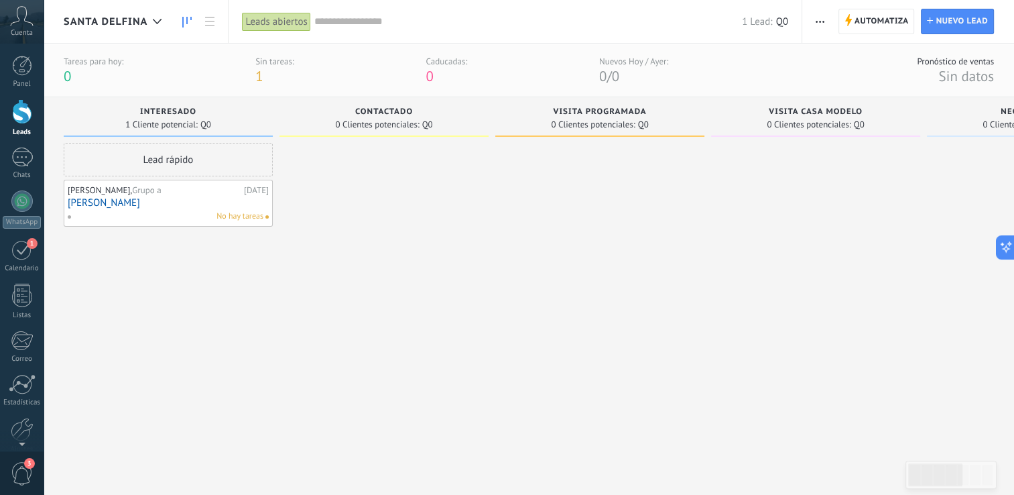
click at [646, 351] on div at bounding box center [599, 281] width 209 height 276
click at [715, 23] on input "text" at bounding box center [528, 22] width 428 height 14
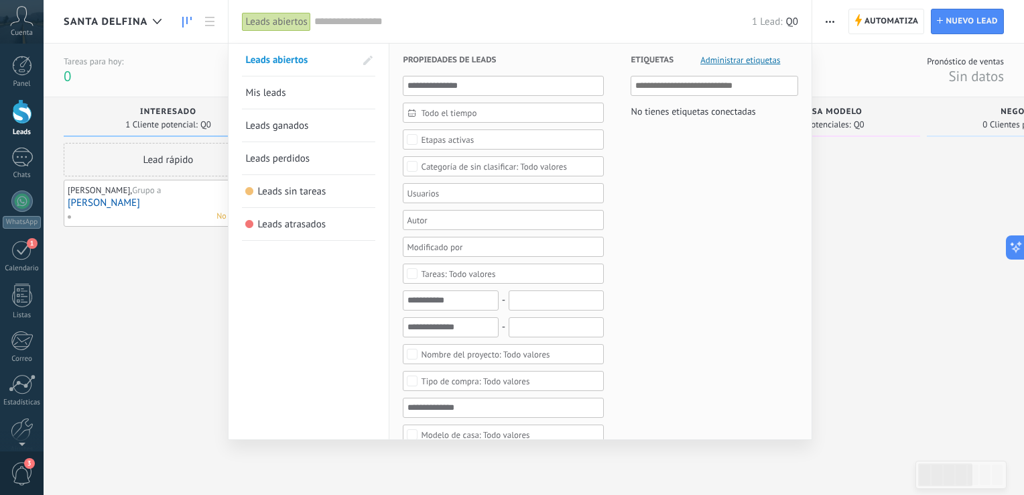
click at [181, 301] on div at bounding box center [512, 247] width 1024 height 495
